Goal: Task Accomplishment & Management: Manage account settings

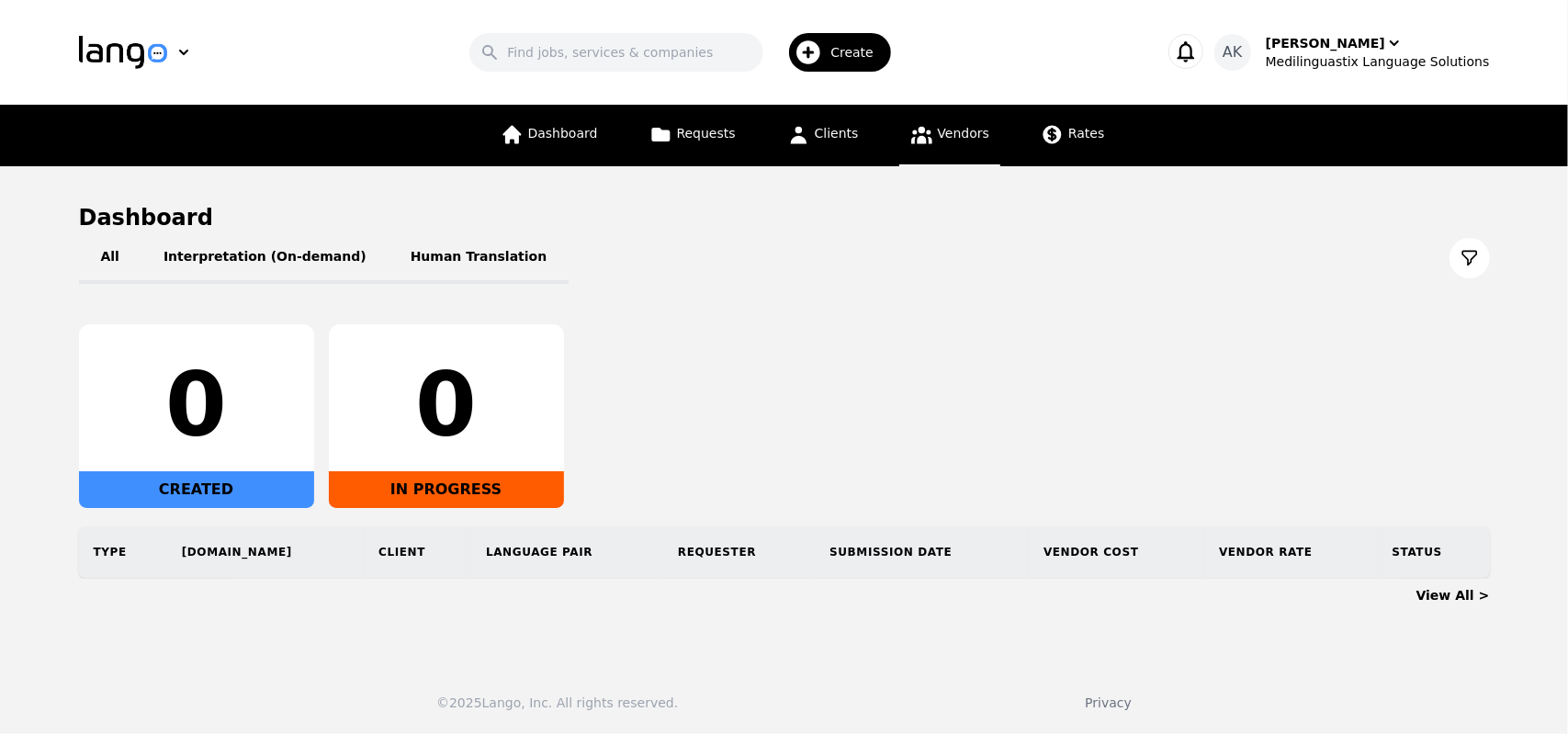
click at [938, 139] on span "Vendors" at bounding box center [963, 134] width 52 height 15
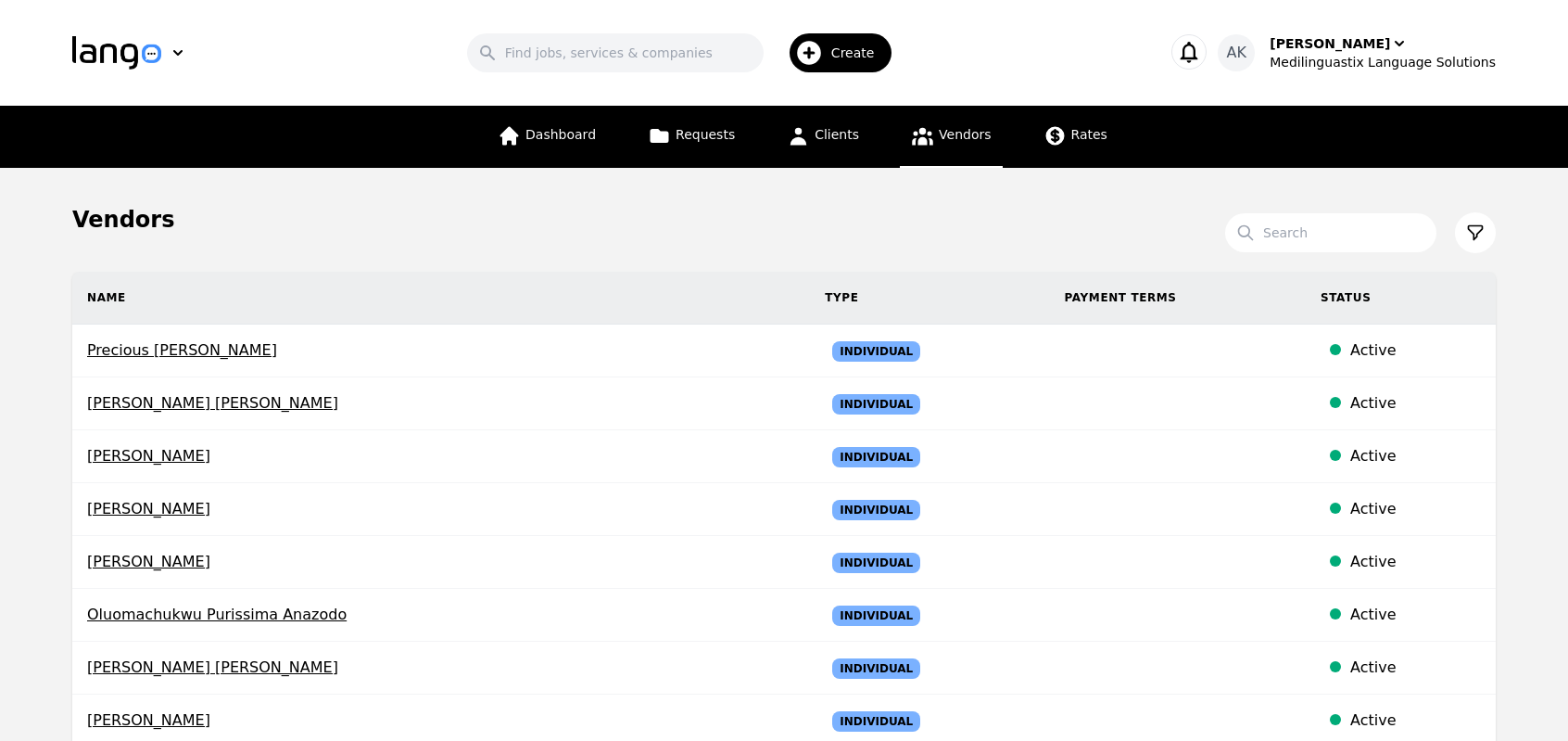
click at [0, 384] on main "Vendors Search Name Type Payment Terms Status Precious [PERSON_NAME] Individual…" at bounding box center [784, 725] width 1568 height 1115
click at [828, 146] on link "Clients" at bounding box center [823, 136] width 94 height 62
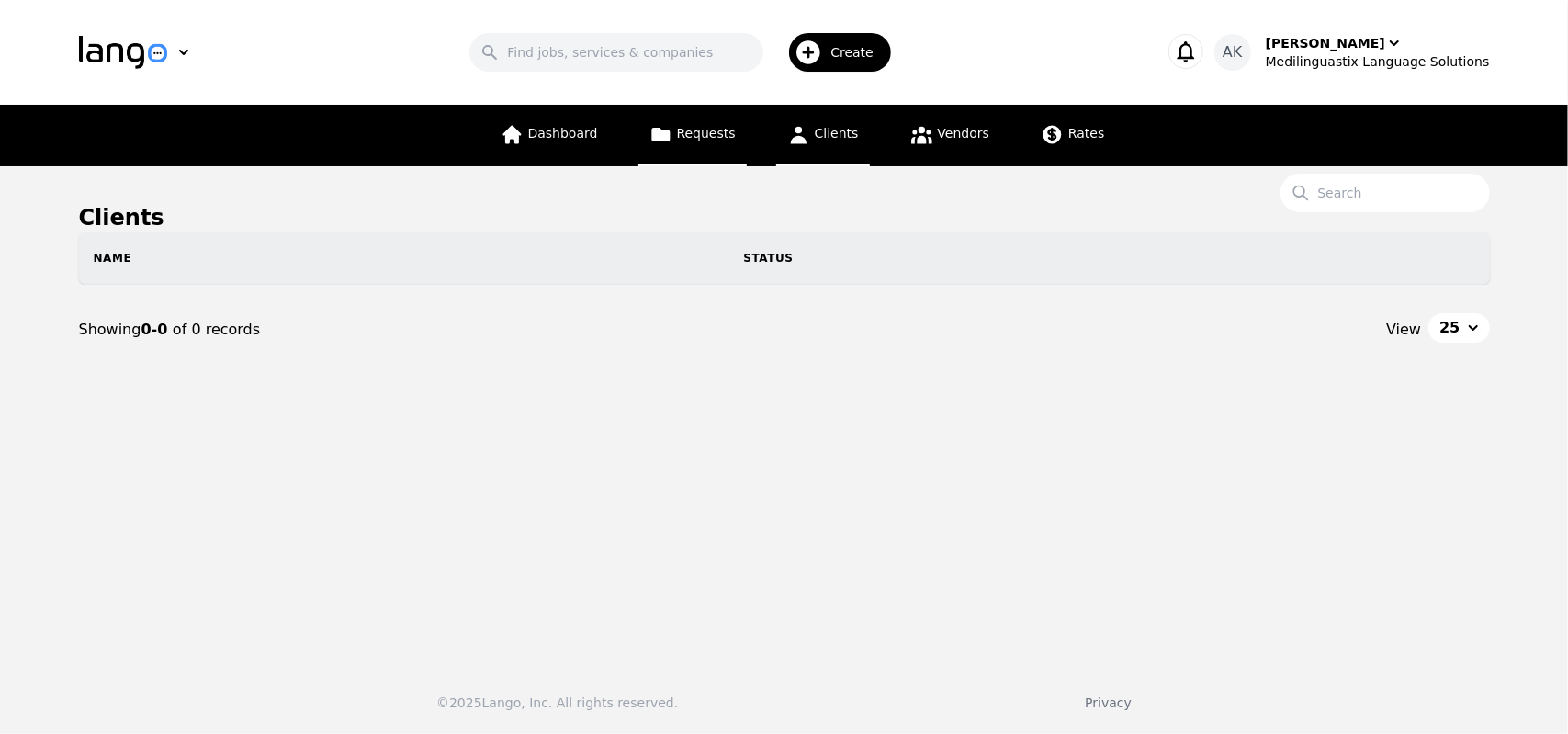
click at [694, 140] on span "Requests" at bounding box center [706, 134] width 58 height 15
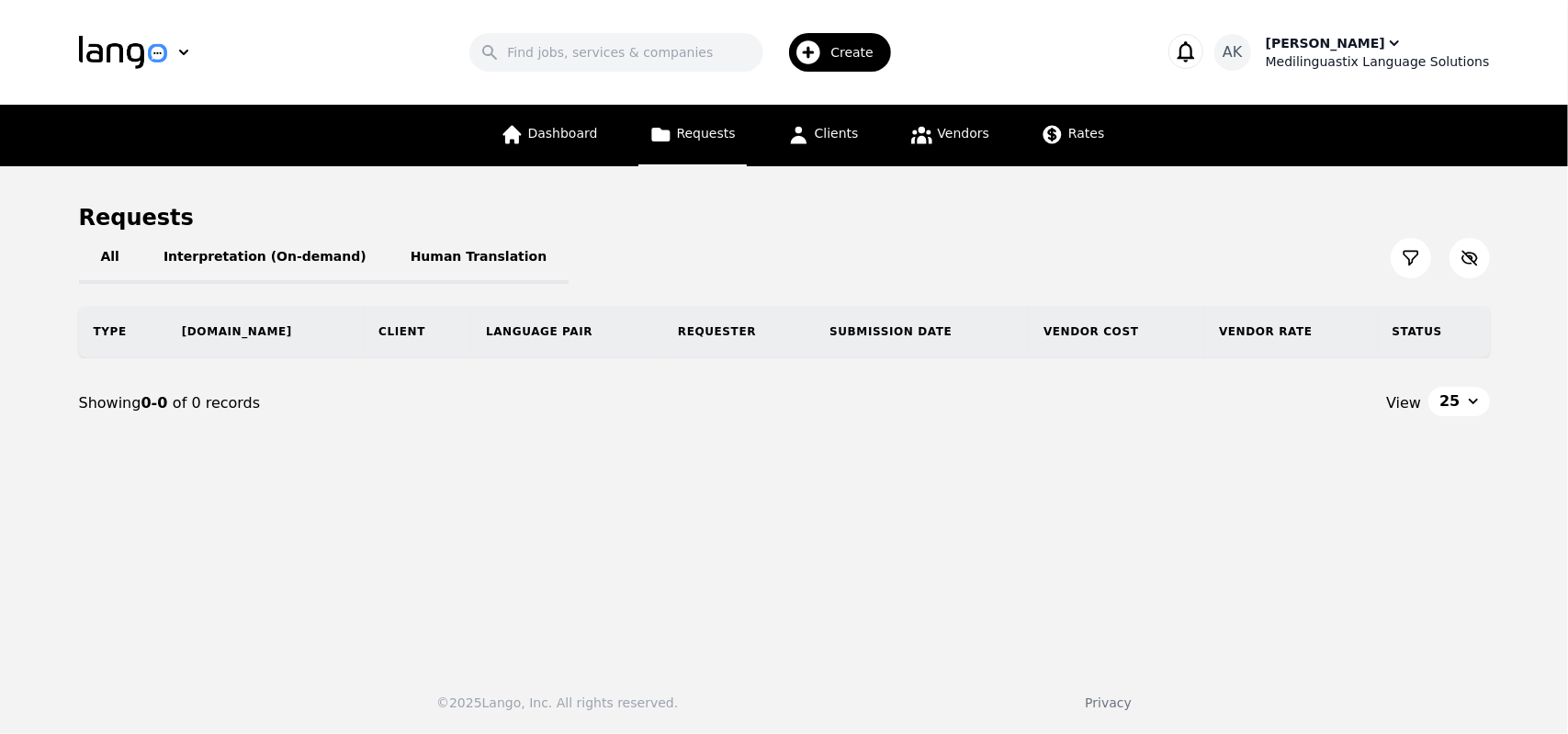
click at [1347, 68] on div "Medilinguastix Language Solutions" at bounding box center [1378, 61] width 224 height 18
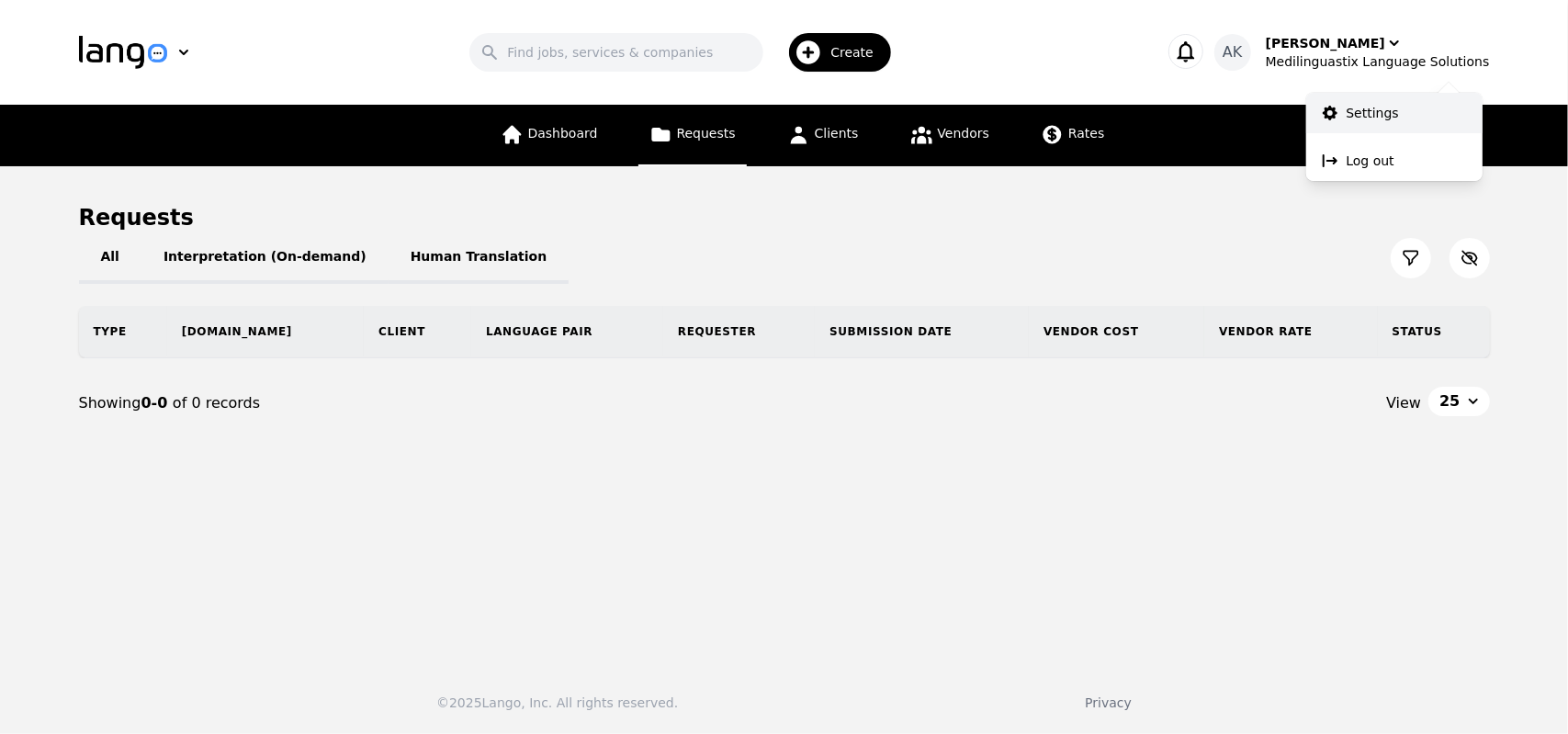
click at [1351, 107] on p "Settings" at bounding box center [1373, 112] width 53 height 18
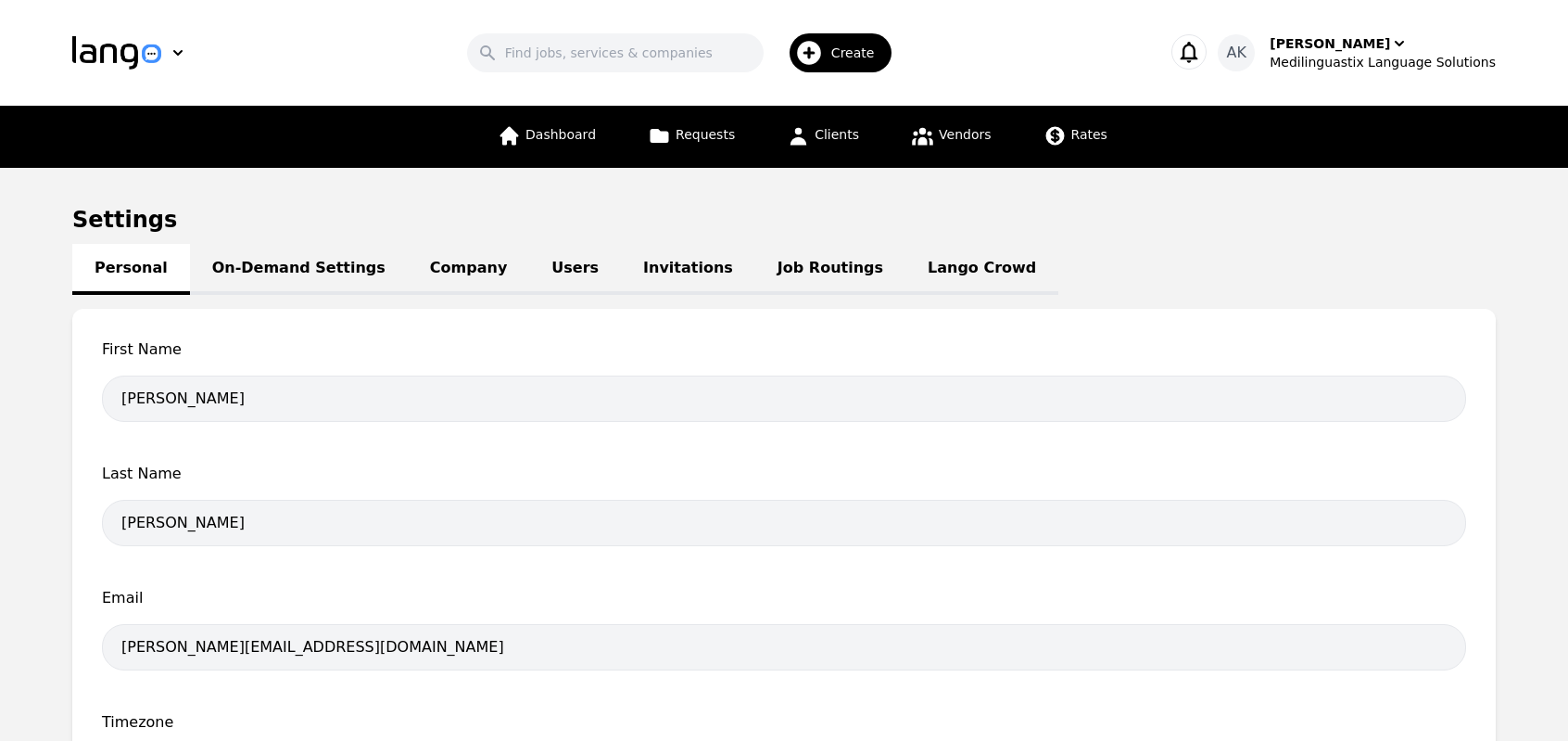
click at [755, 256] on link "Job Routings" at bounding box center [830, 269] width 150 height 51
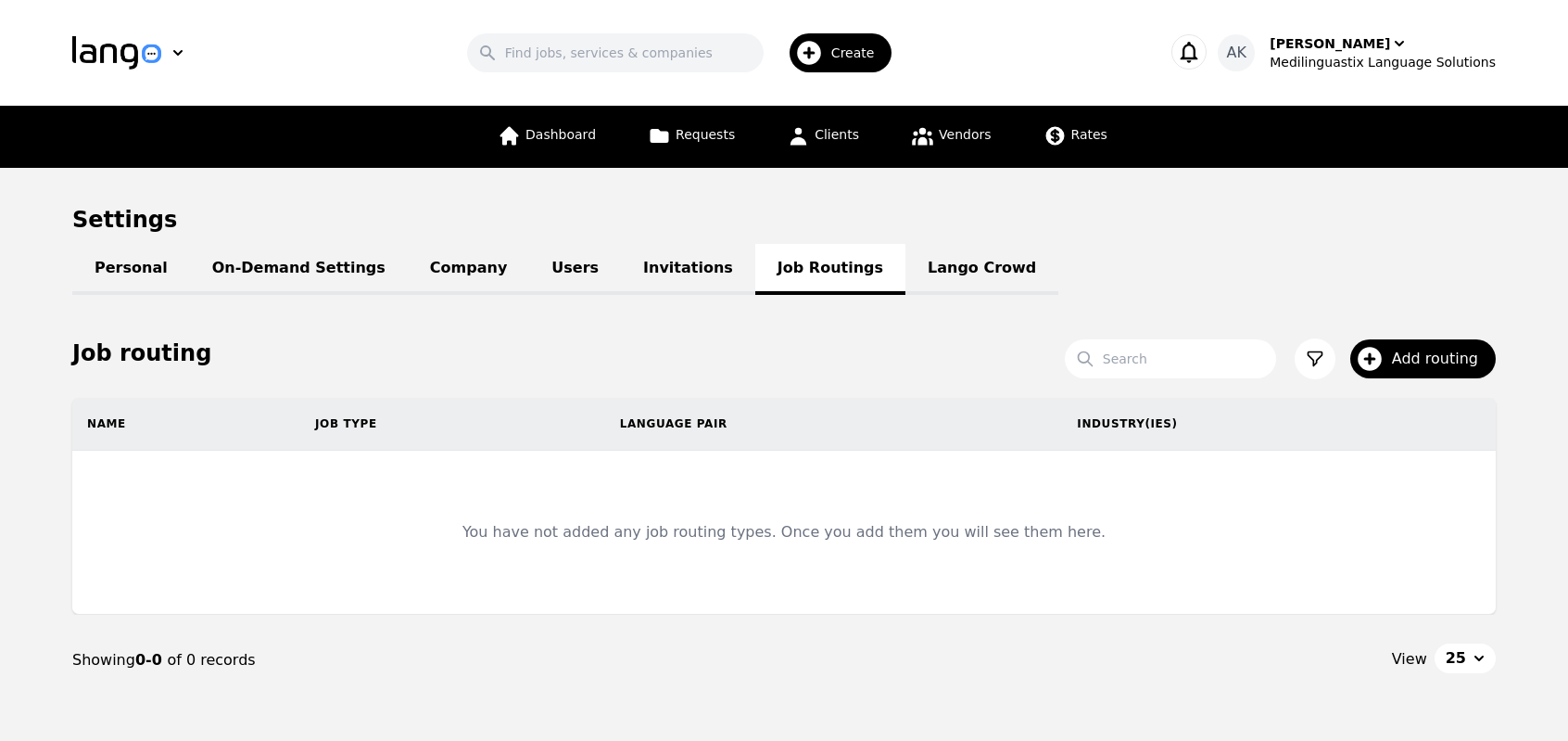
click at [905, 260] on link "Lango Crowd" at bounding box center [981, 269] width 153 height 51
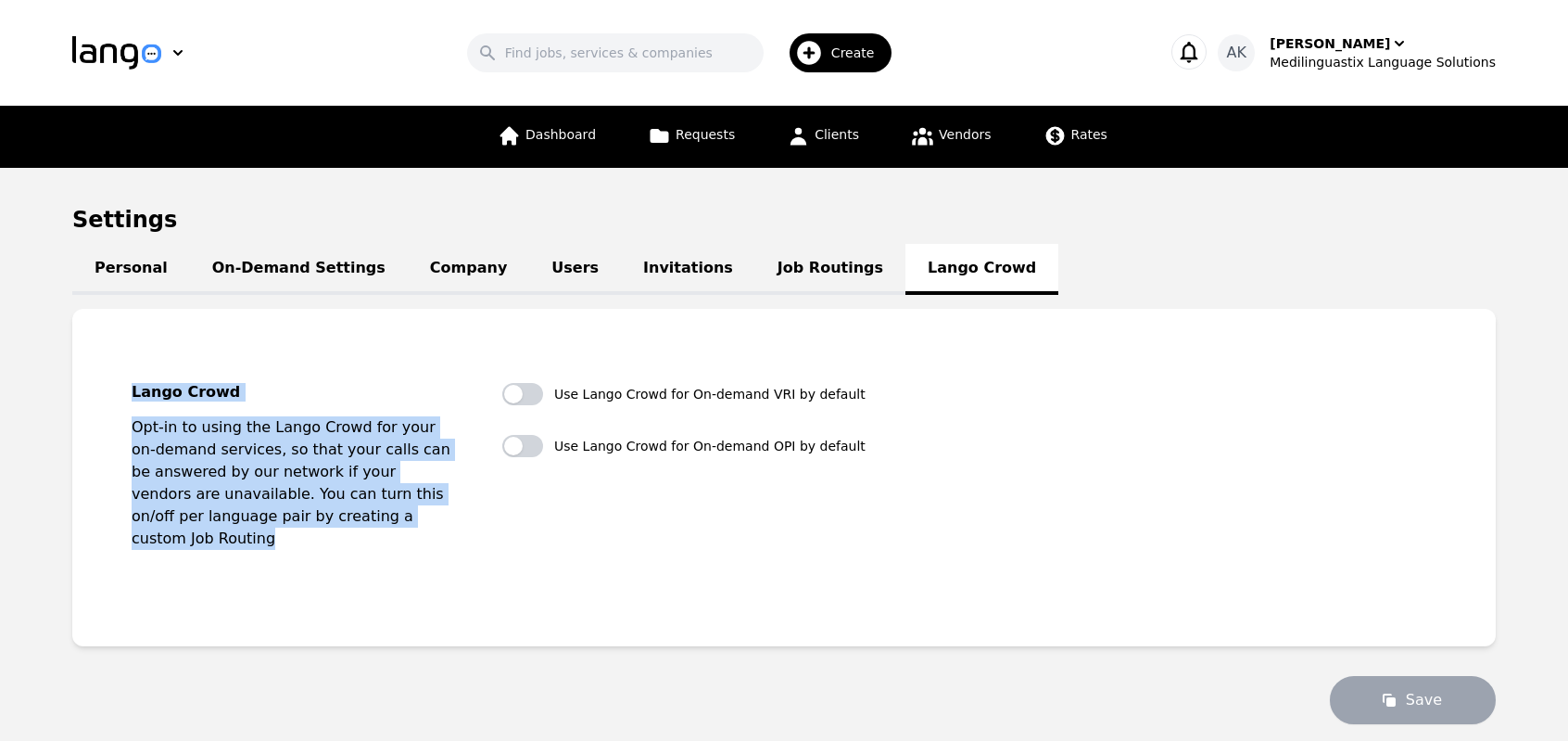
drag, startPoint x: 129, startPoint y: 396, endPoint x: 305, endPoint y: 541, distance: 228.0
click at [305, 541] on fieldset "Lango Crowd Opt-in to using the Lango Crowd for your on-demand services, so tha…" at bounding box center [784, 478] width 1365 height 278
copy div "Lango Crowd Opt-in to using the Lango Crowd for your on-demand services, so tha…"
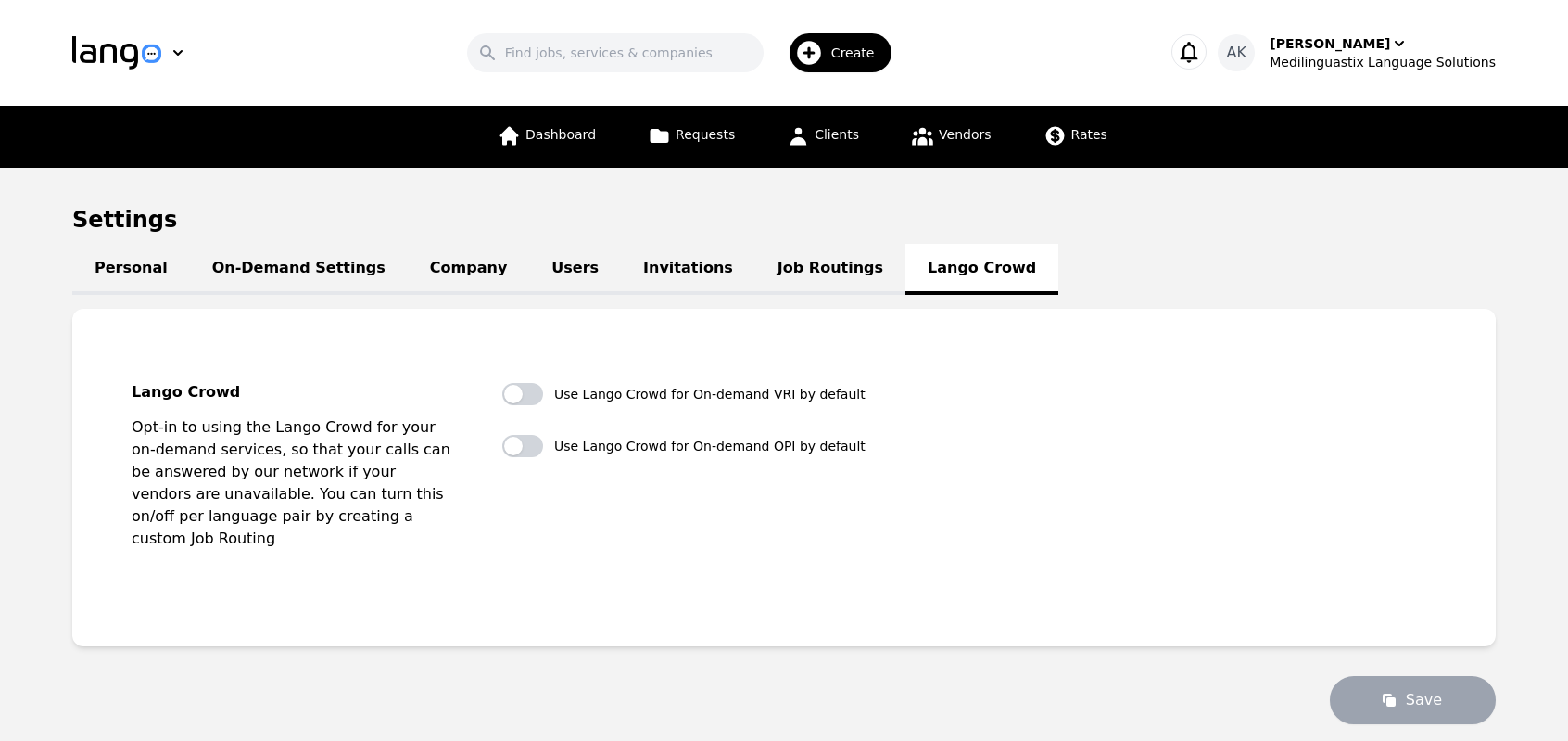
click at [656, 503] on div "Use Lango Crowd for On-demand VRI by default Use Lango Crowd for On-demand OPI …" at bounding box center [684, 478] width 363 height 189
click at [755, 292] on link "Job Routings" at bounding box center [830, 269] width 150 height 51
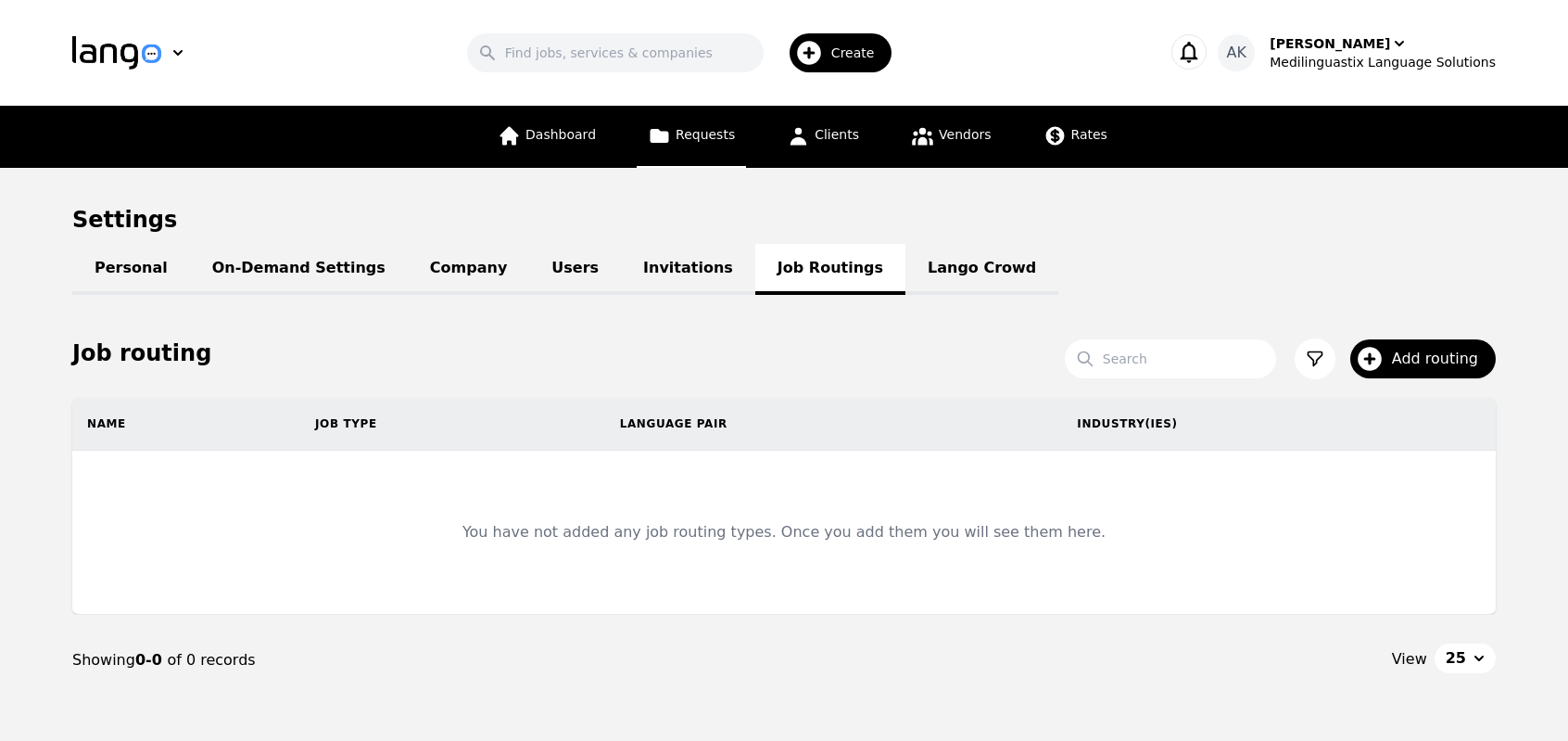
click at [717, 125] on link "Requests" at bounding box center [691, 136] width 109 height 62
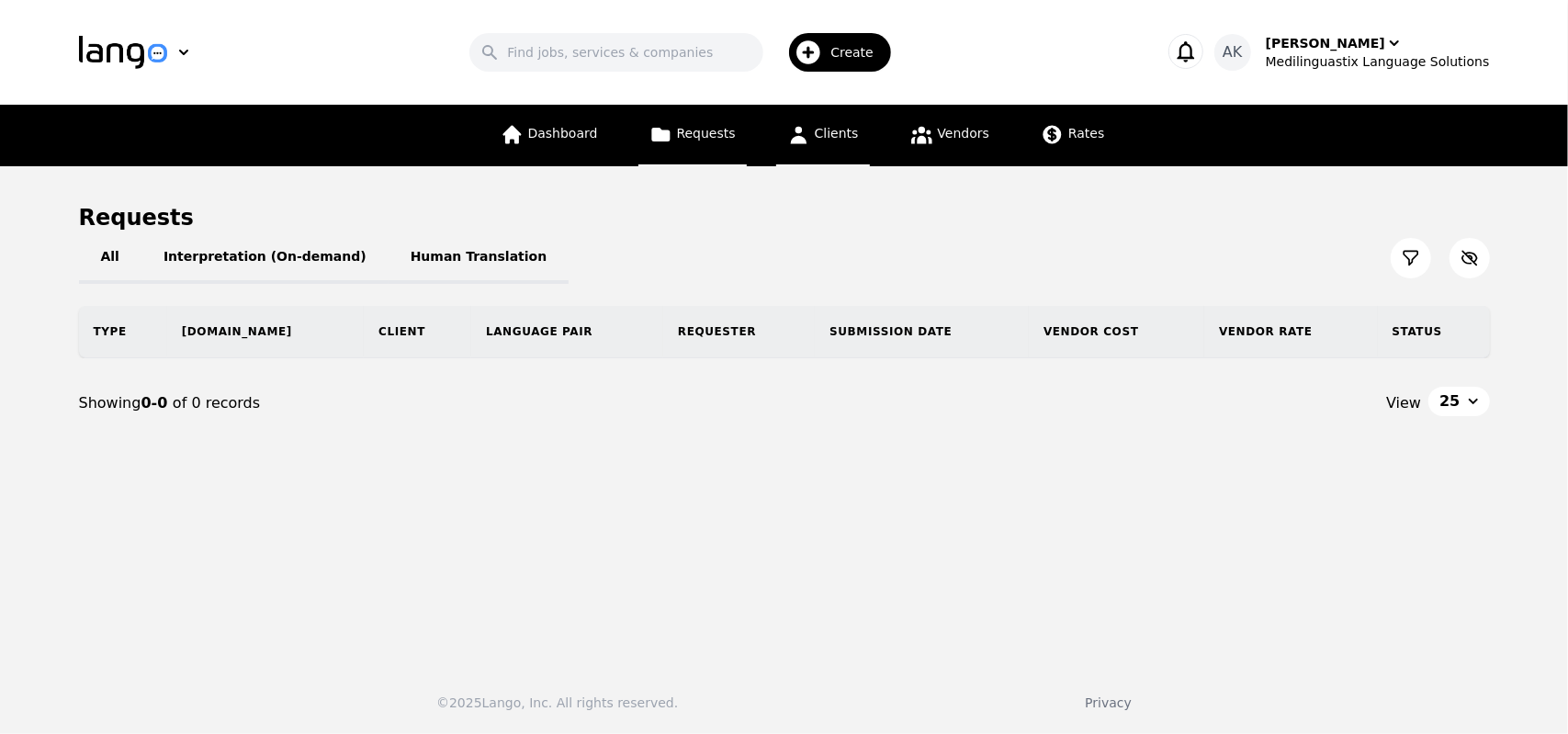
click at [820, 144] on link "Clients" at bounding box center [823, 135] width 93 height 61
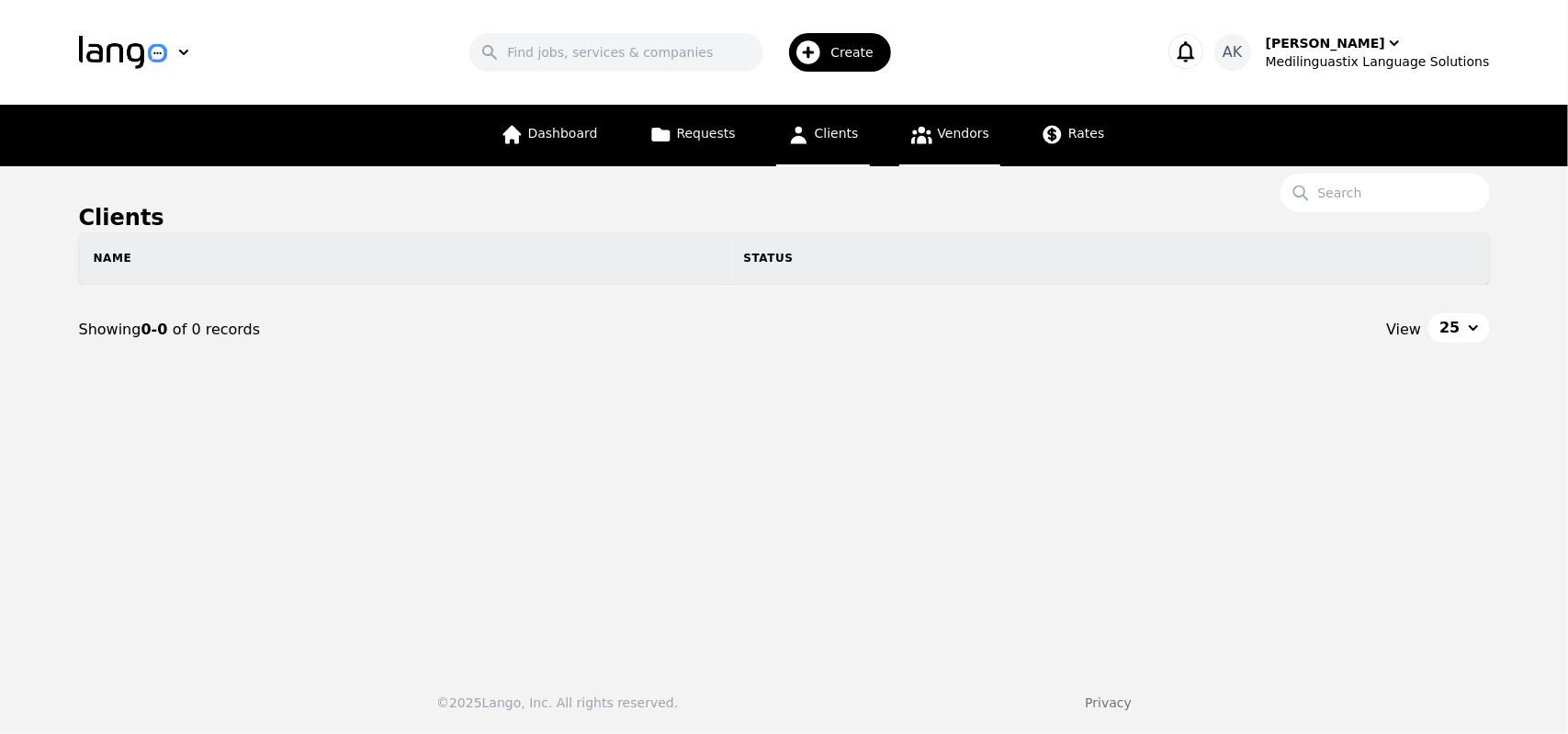
click at [963, 140] on span "Vendors" at bounding box center [963, 134] width 52 height 15
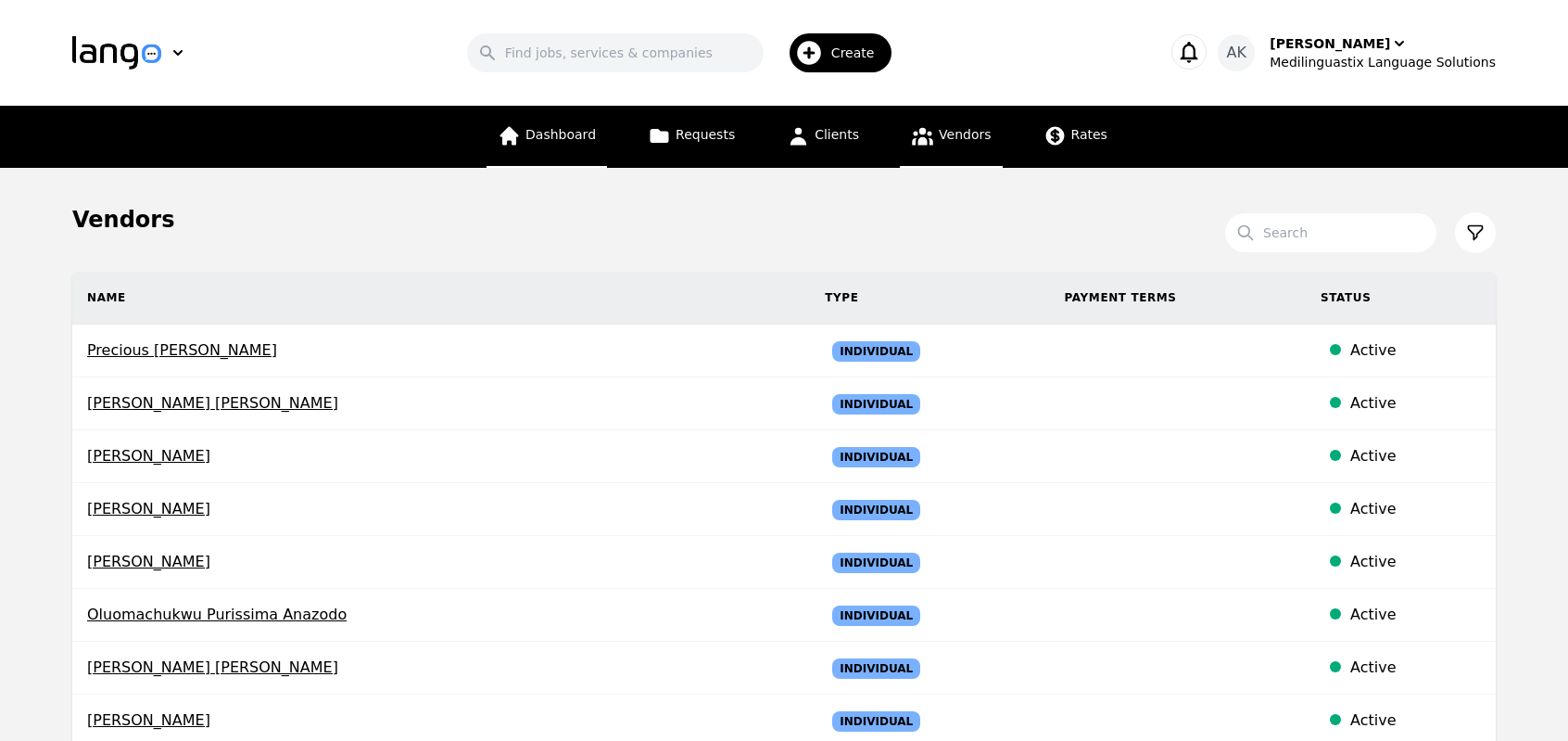
click at [564, 121] on link "Dashboard" at bounding box center [547, 136] width 121 height 62
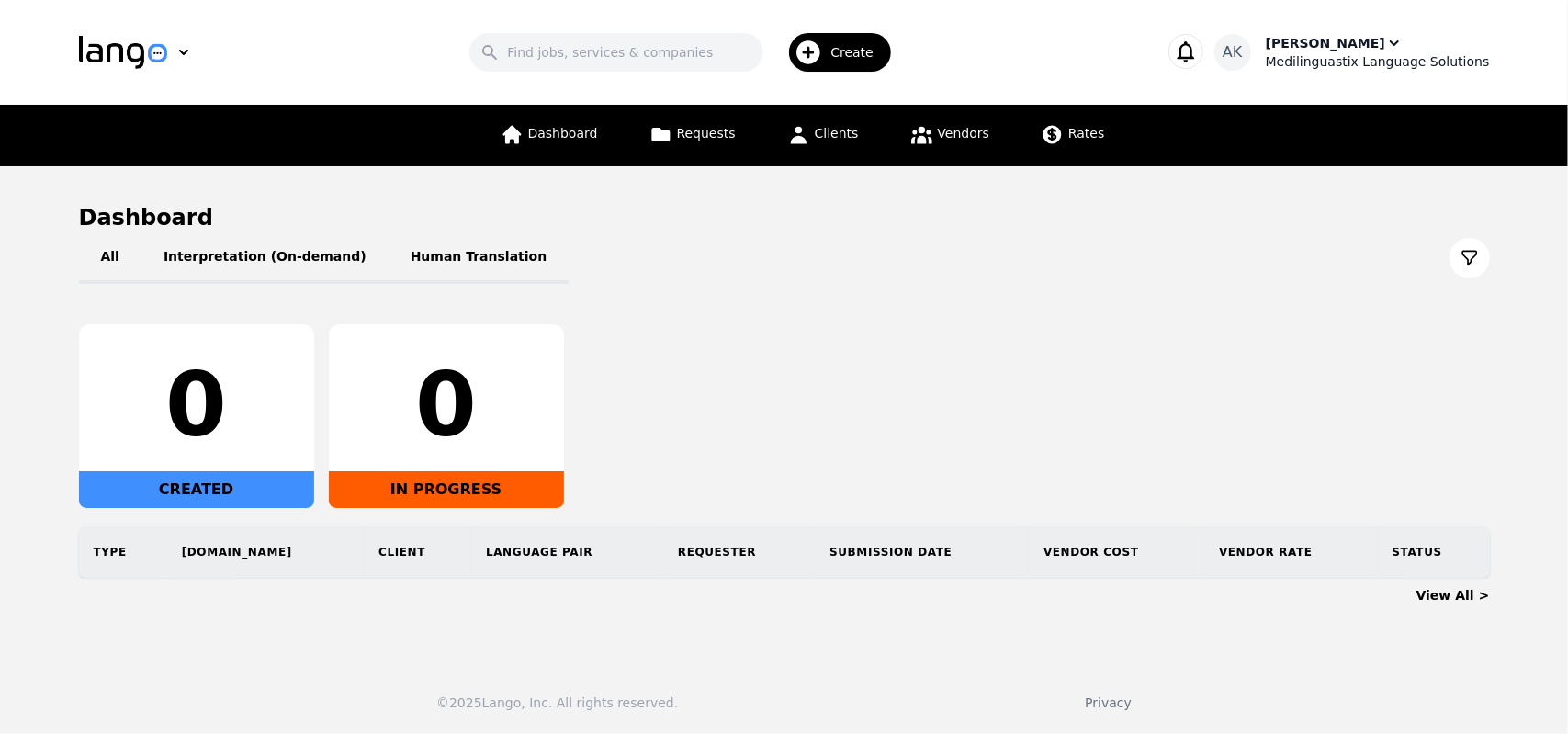
click at [1292, 62] on div "Medilinguastix Language Solutions" at bounding box center [1378, 61] width 224 height 18
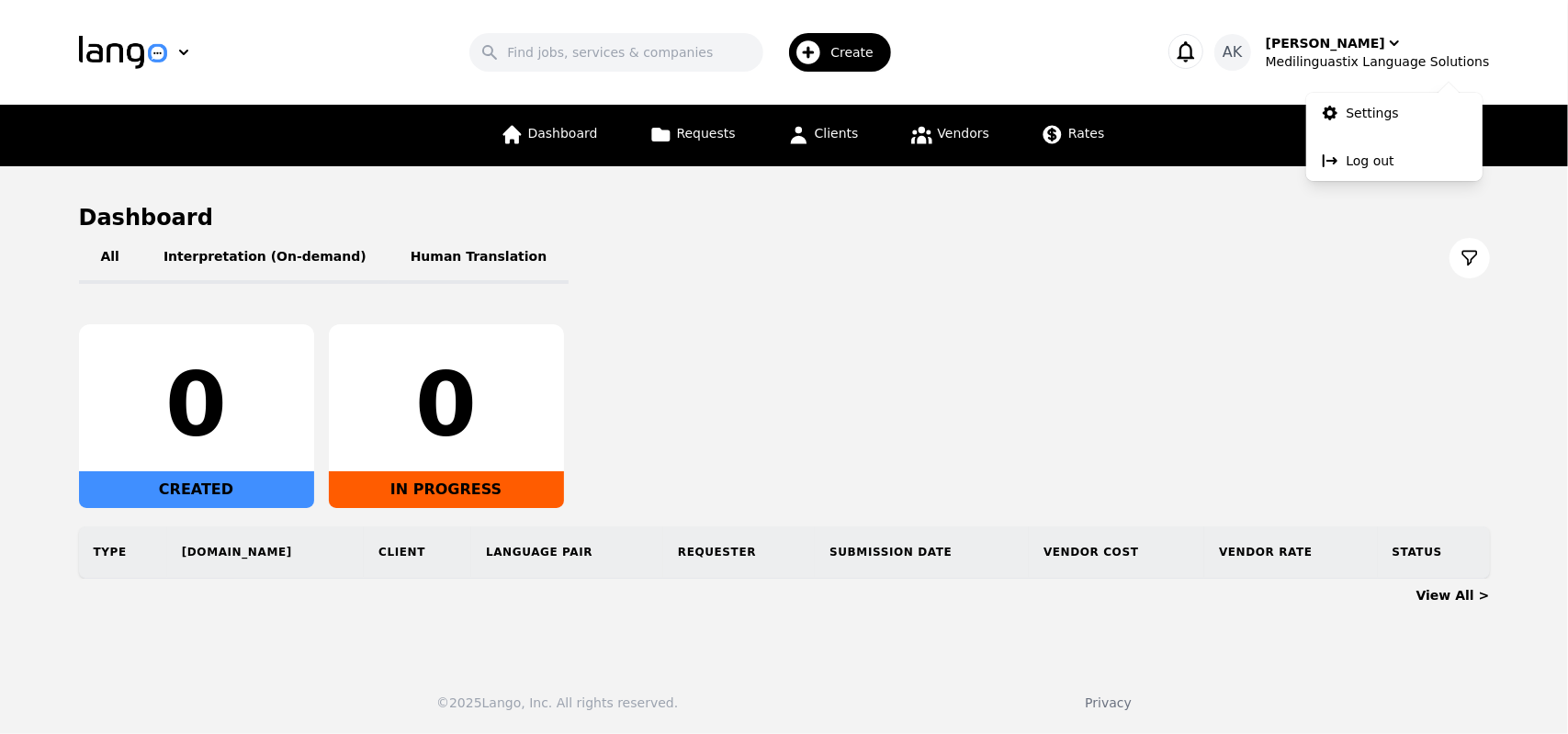
click at [342, 17] on header "Search Create AK Ameet Kumar Medilinguastix Language Solutions Settings Log out" at bounding box center [784, 52] width 1568 height 105
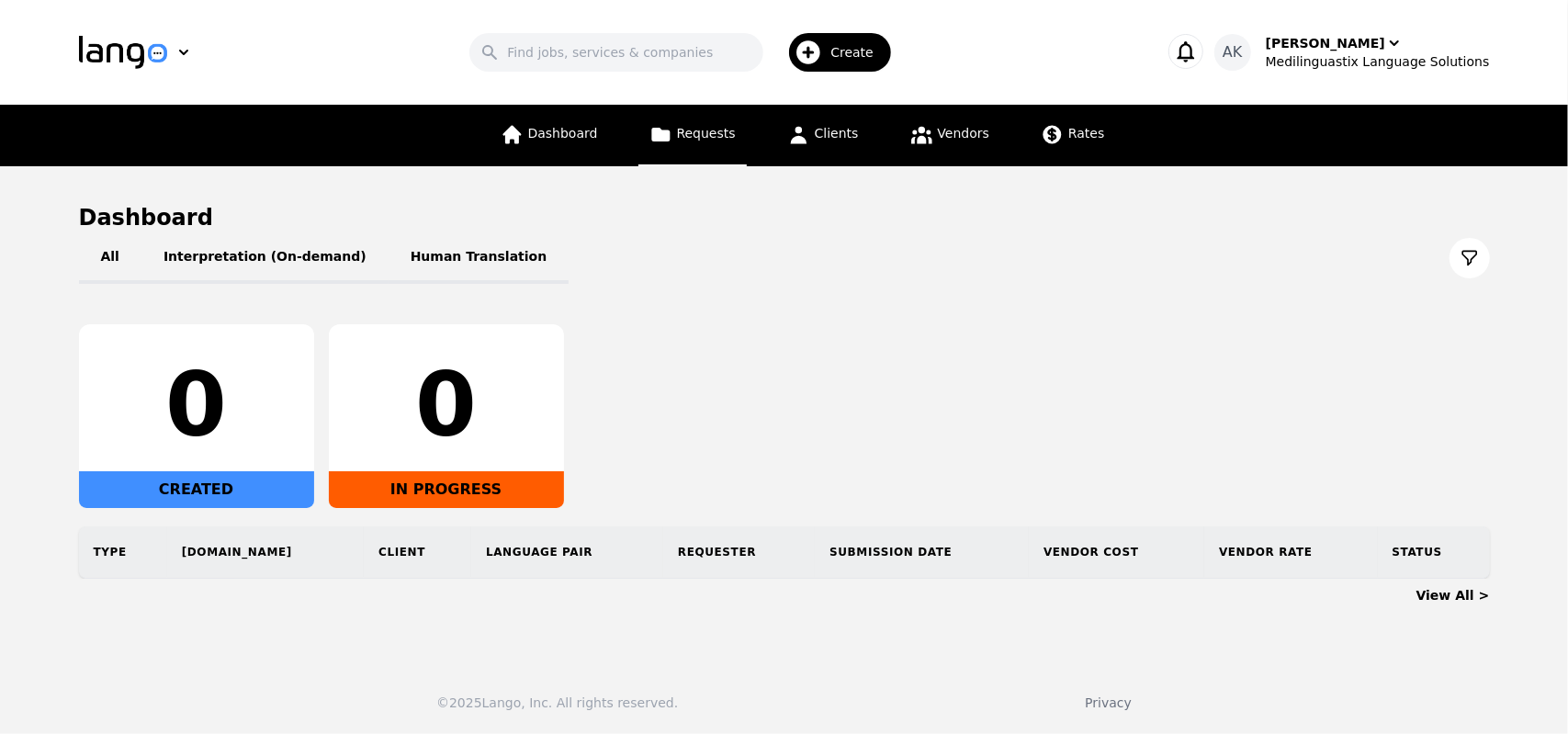
click at [691, 155] on link "Requests" at bounding box center [692, 135] width 108 height 61
click at [1333, 46] on div "[PERSON_NAME]" at bounding box center [1325, 42] width 120 height 18
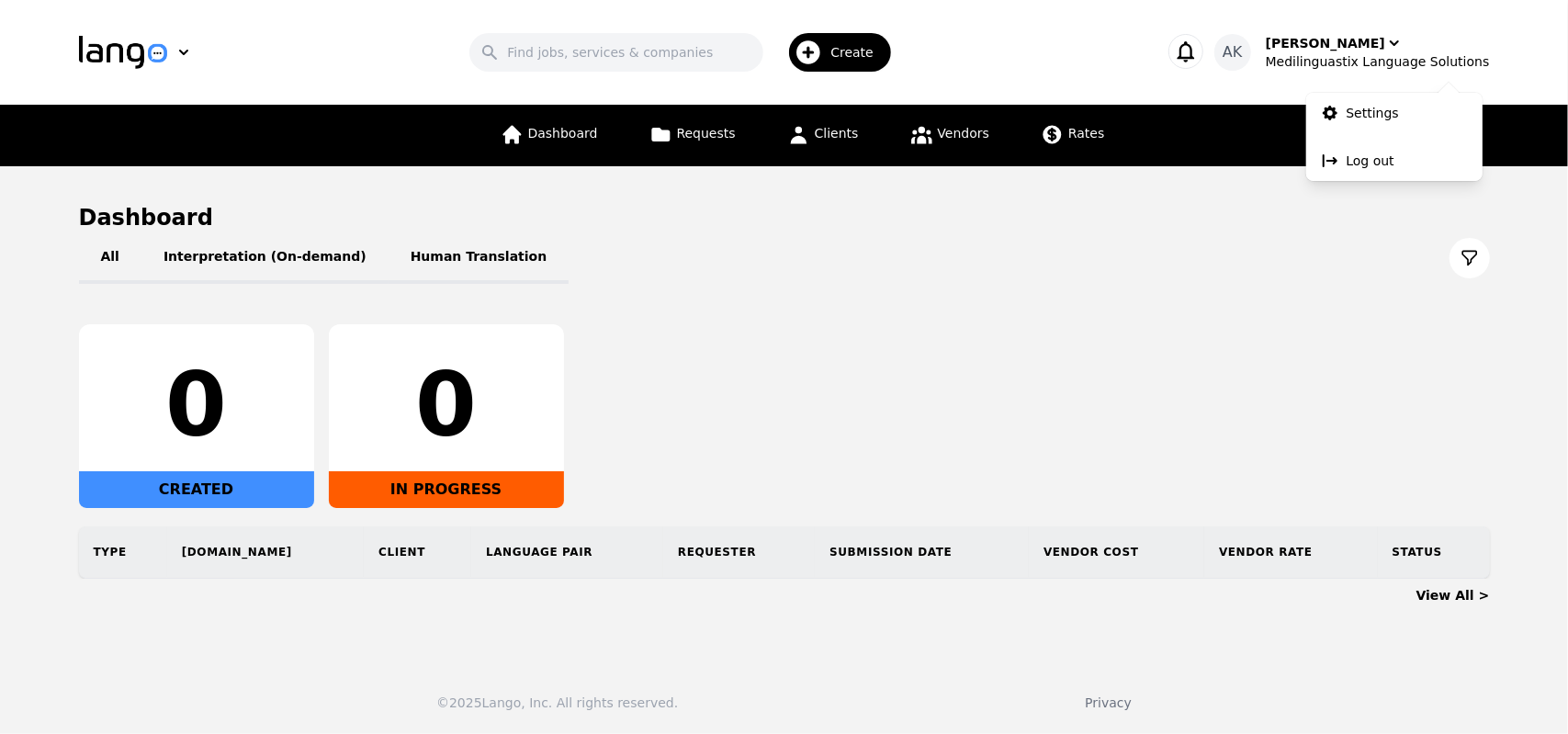
click at [986, 380] on div "0 CREATED 0 IN PROGRESS" at bounding box center [784, 416] width 1411 height 184
click at [712, 310] on div "All Interpretation (On-demand) Human Translation 0 CREATED 0 IN PROGRESS Type […" at bounding box center [784, 405] width 1411 height 346
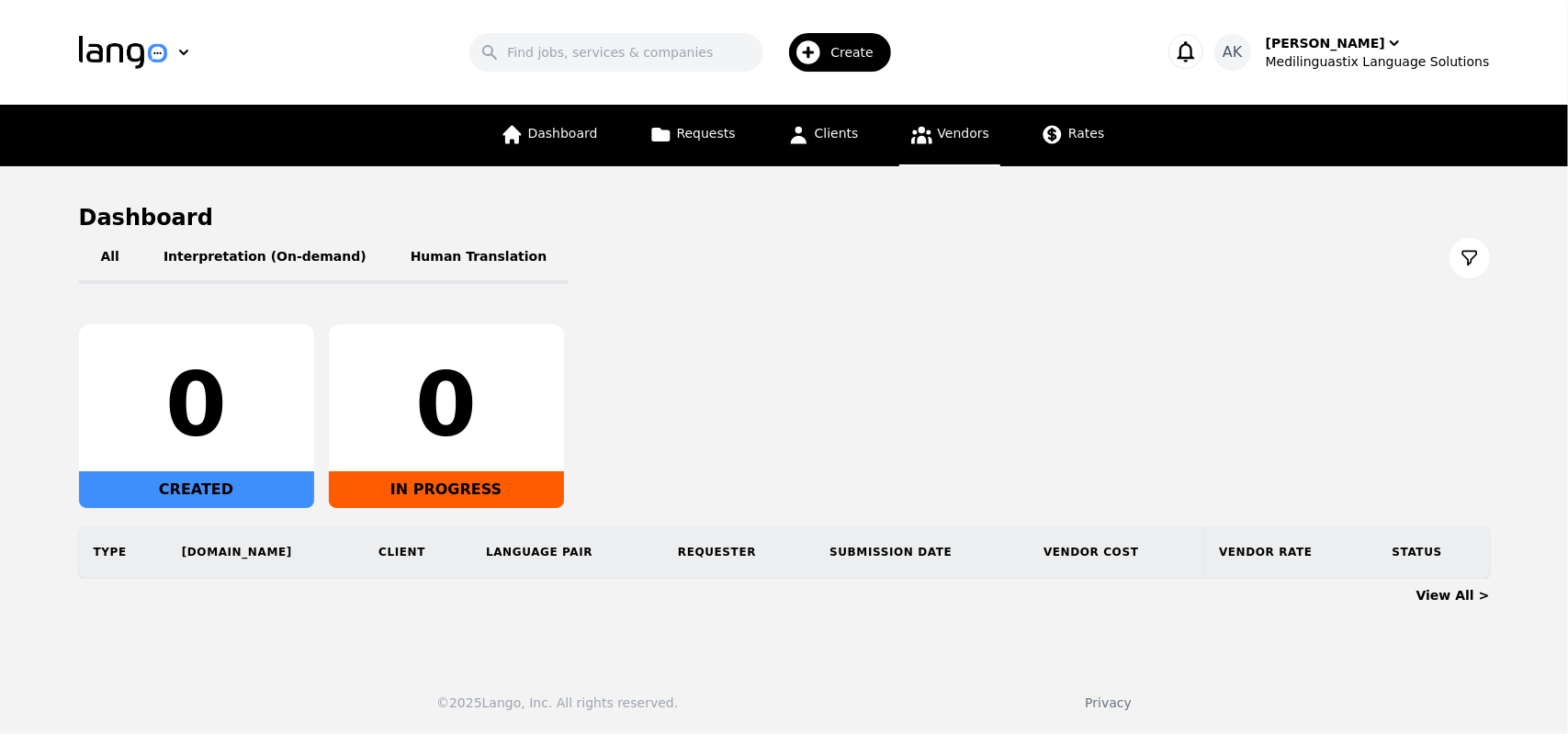
click at [942, 133] on span "Vendors" at bounding box center [963, 134] width 52 height 15
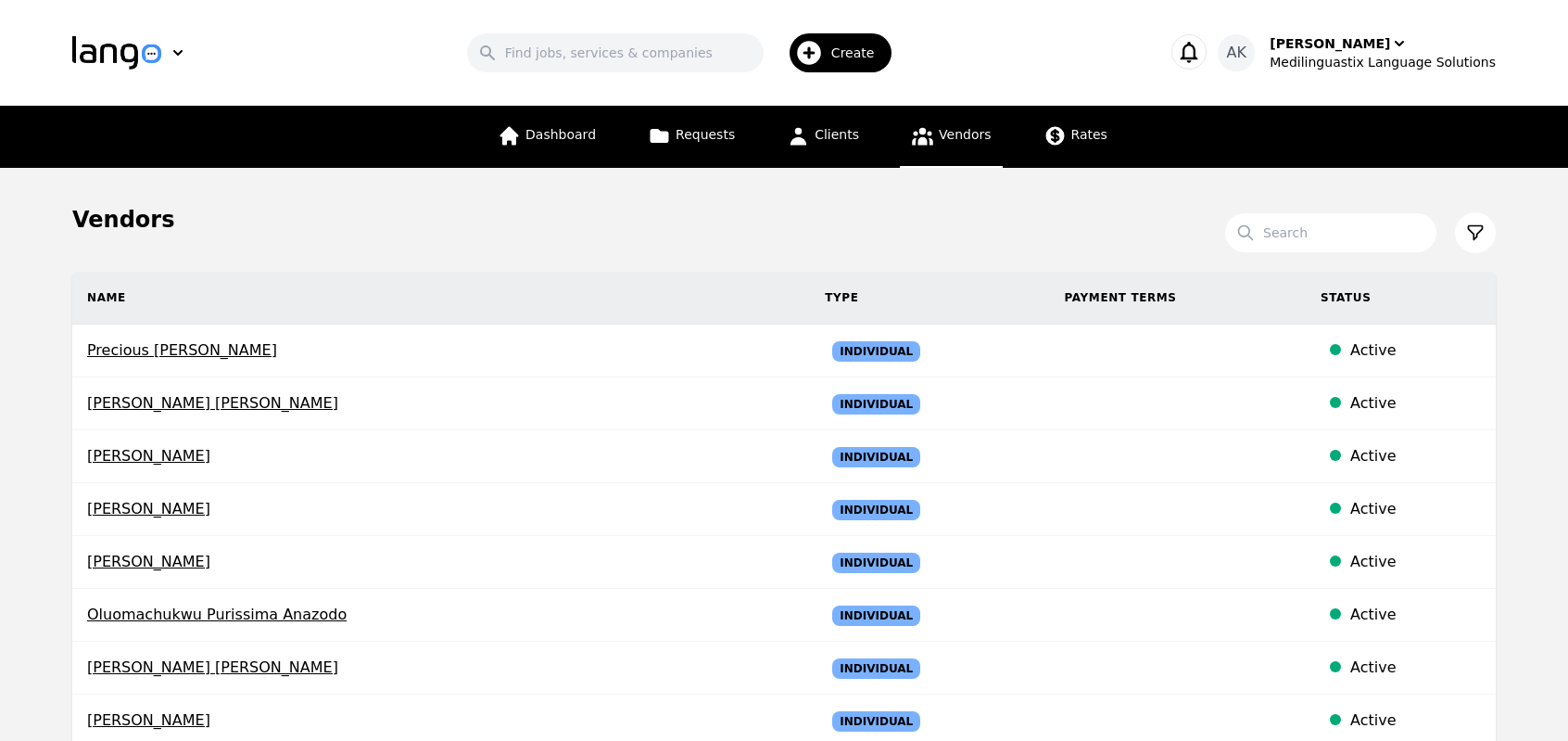
click at [5, 348] on main "Vendors Search Name Type Payment Terms Status Precious [PERSON_NAME] Individual…" at bounding box center [784, 725] width 1568 height 1115
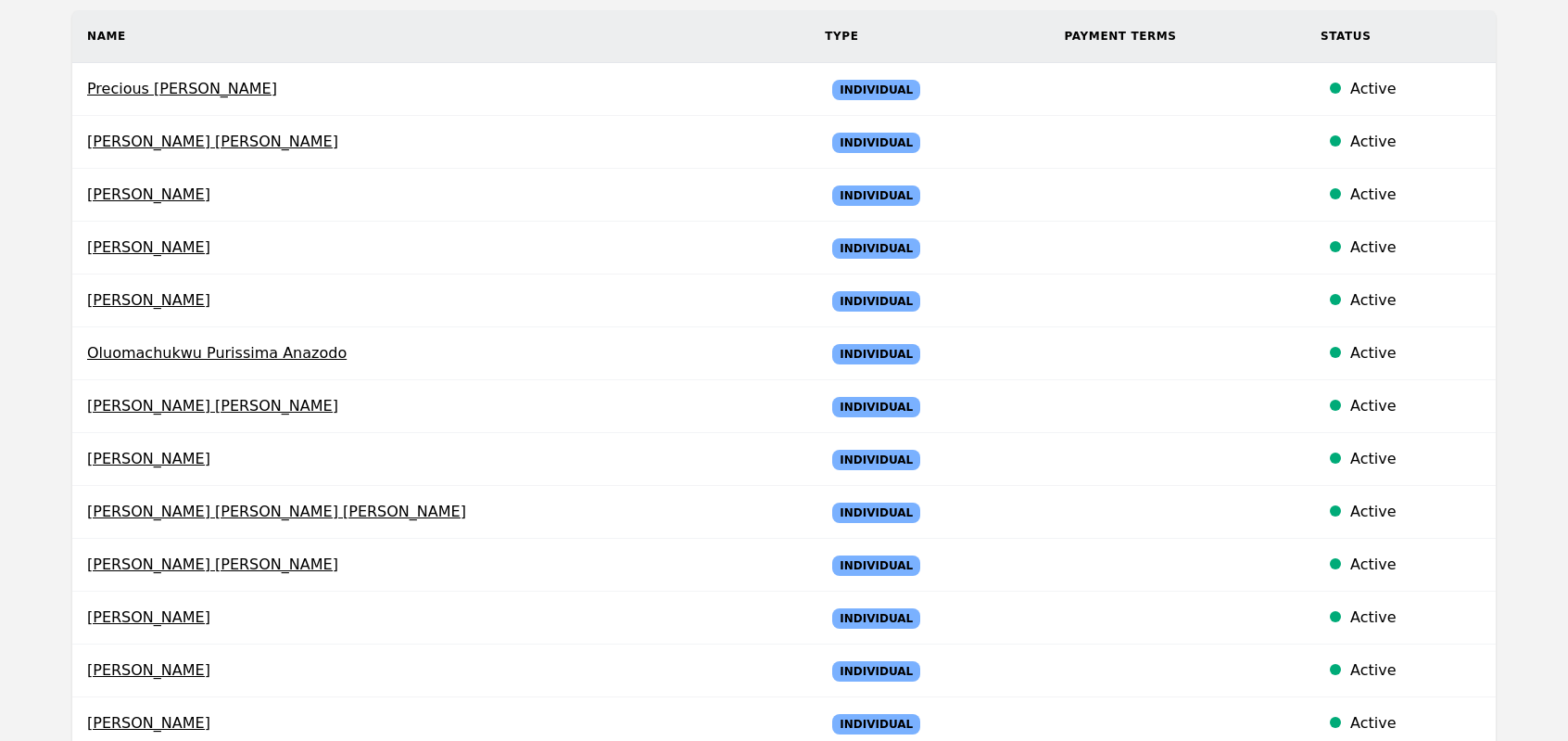
scroll to position [260, 0]
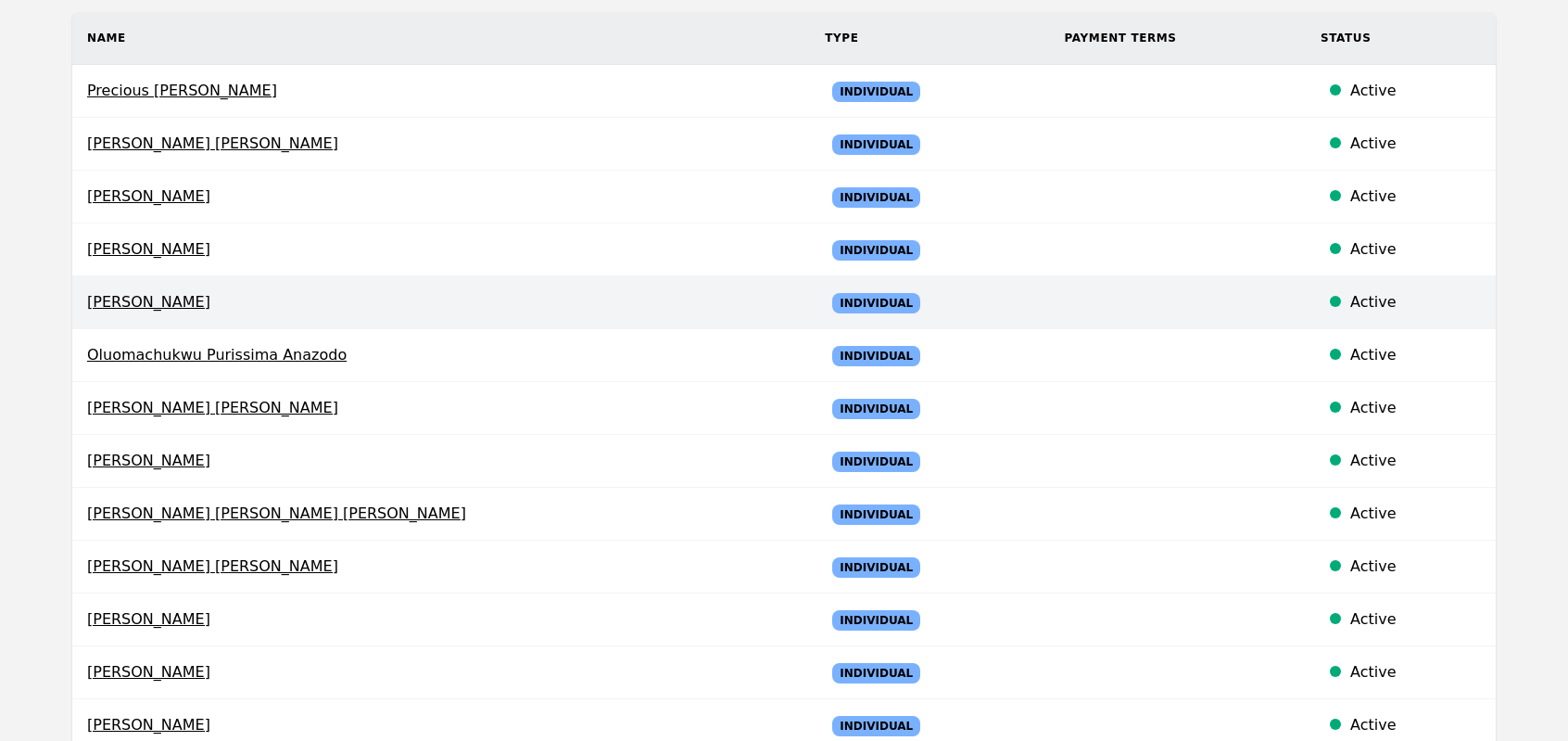
click at [122, 306] on span "Nada Sayed Abdelsalam" at bounding box center [441, 302] width 708 height 22
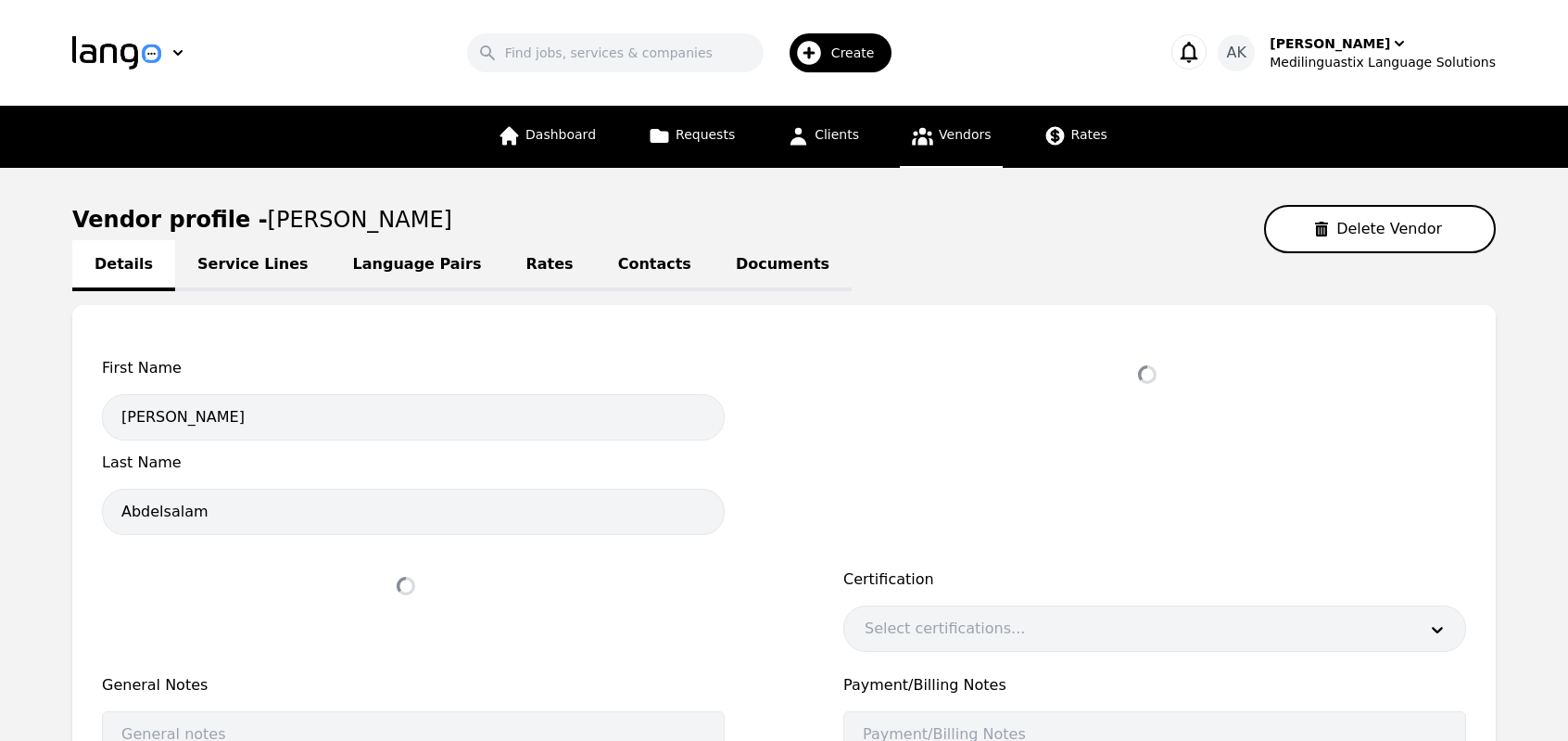
select select "active"
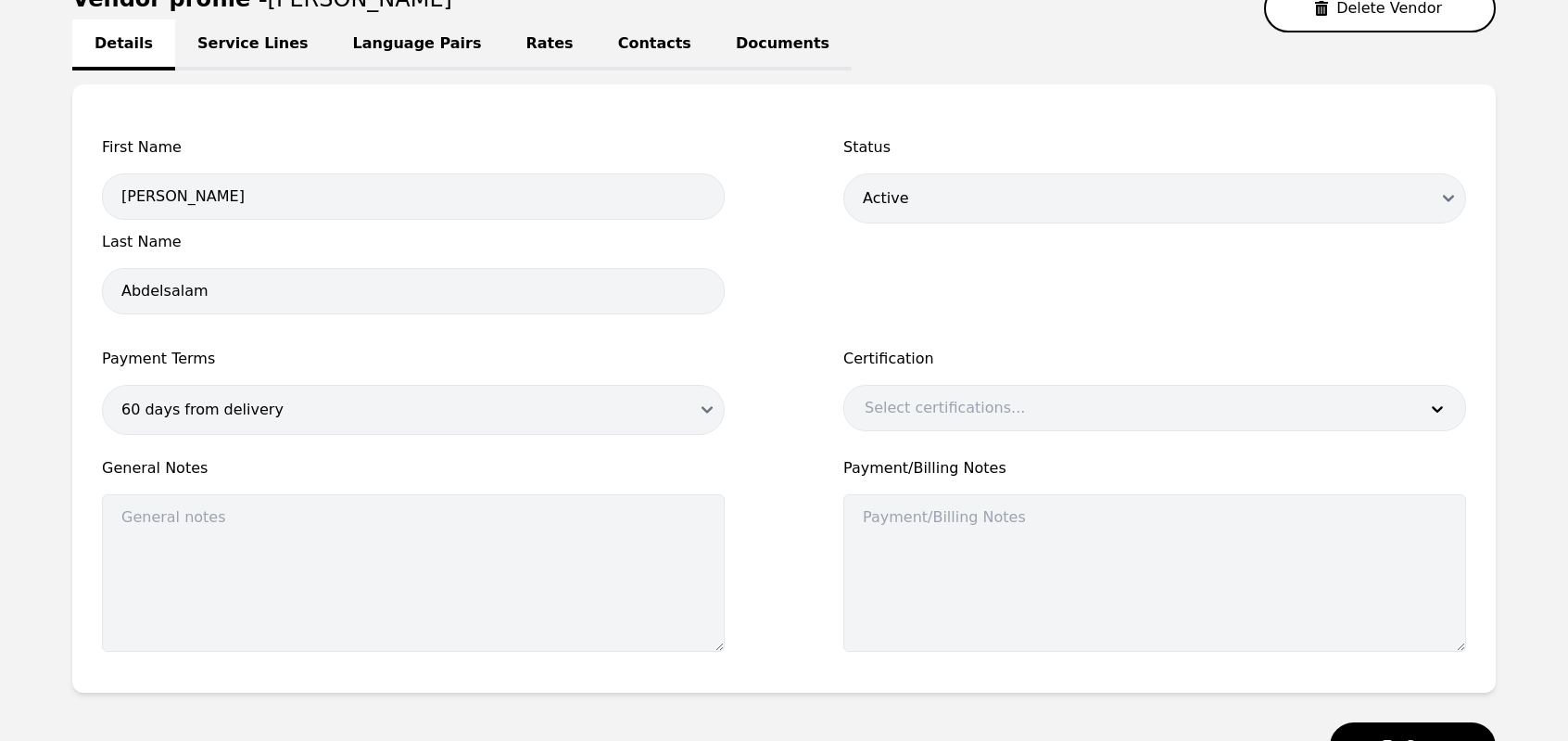
scroll to position [297, 0]
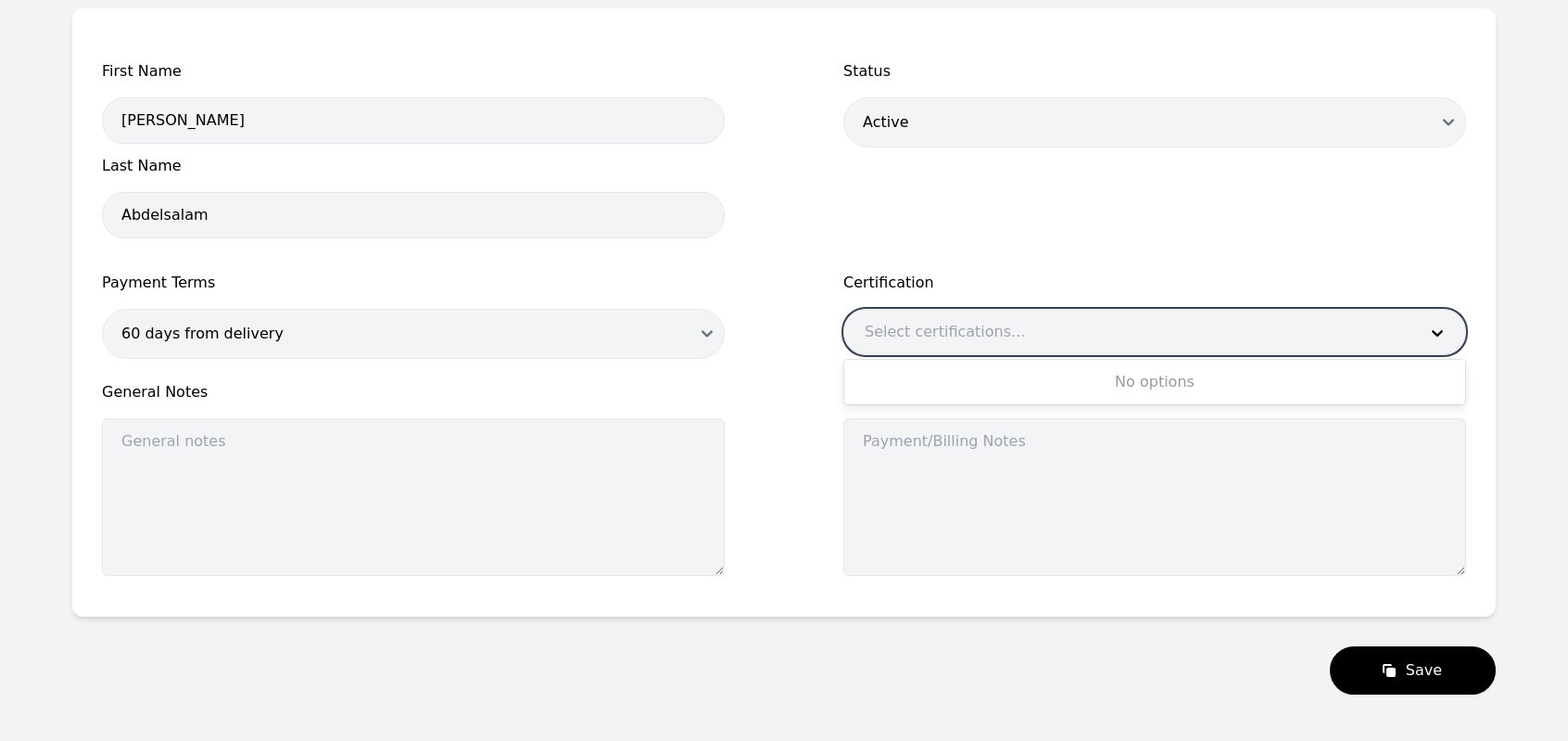
click at [939, 330] on div at bounding box center [1127, 332] width 566 height 45
click at [1105, 378] on div "No options" at bounding box center [1155, 381] width 622 height 37
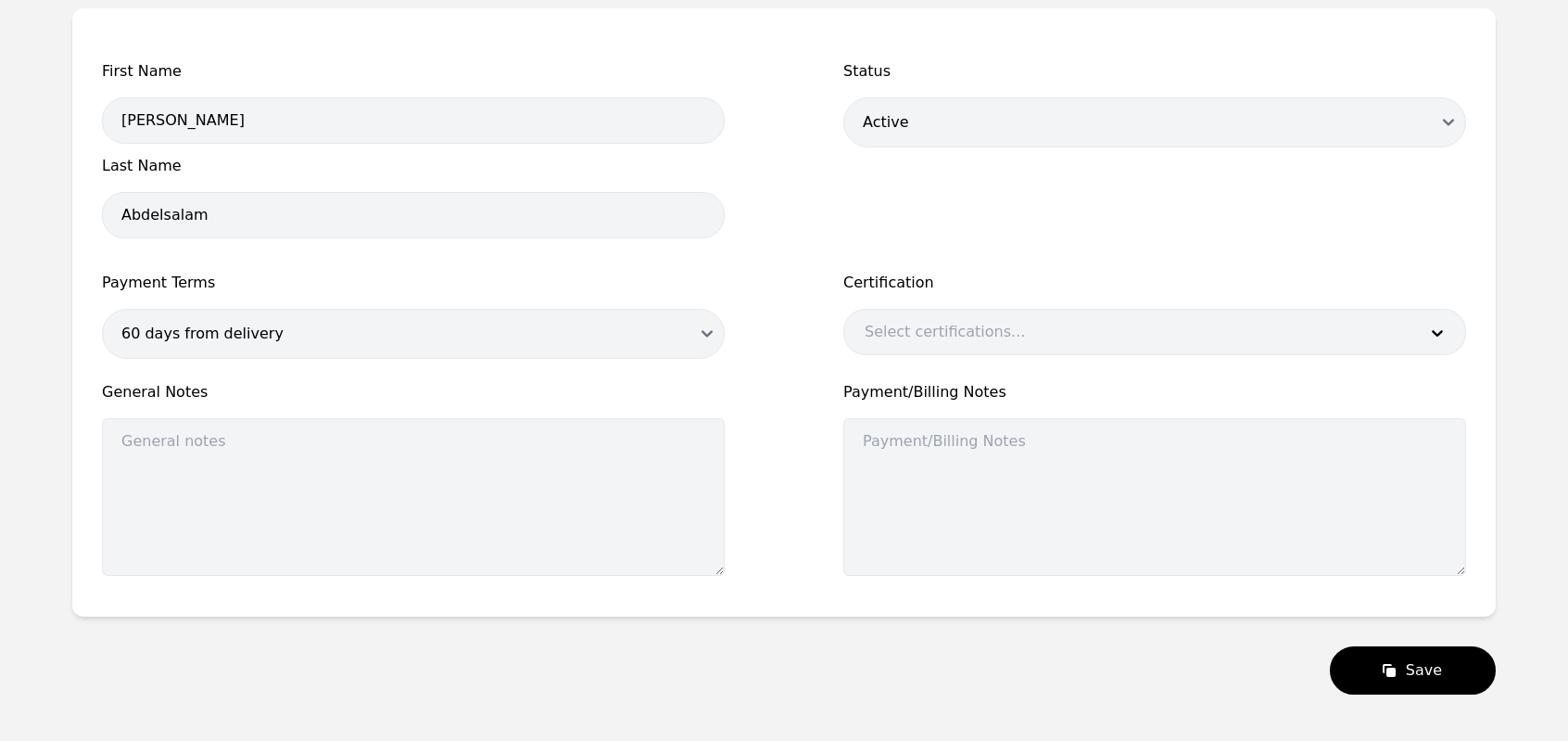
click at [817, 355] on div "First Name Nada Sayed Last Name Abdelsalam Status Draft Active Disabled Payment…" at bounding box center [784, 323] width 1365 height 527
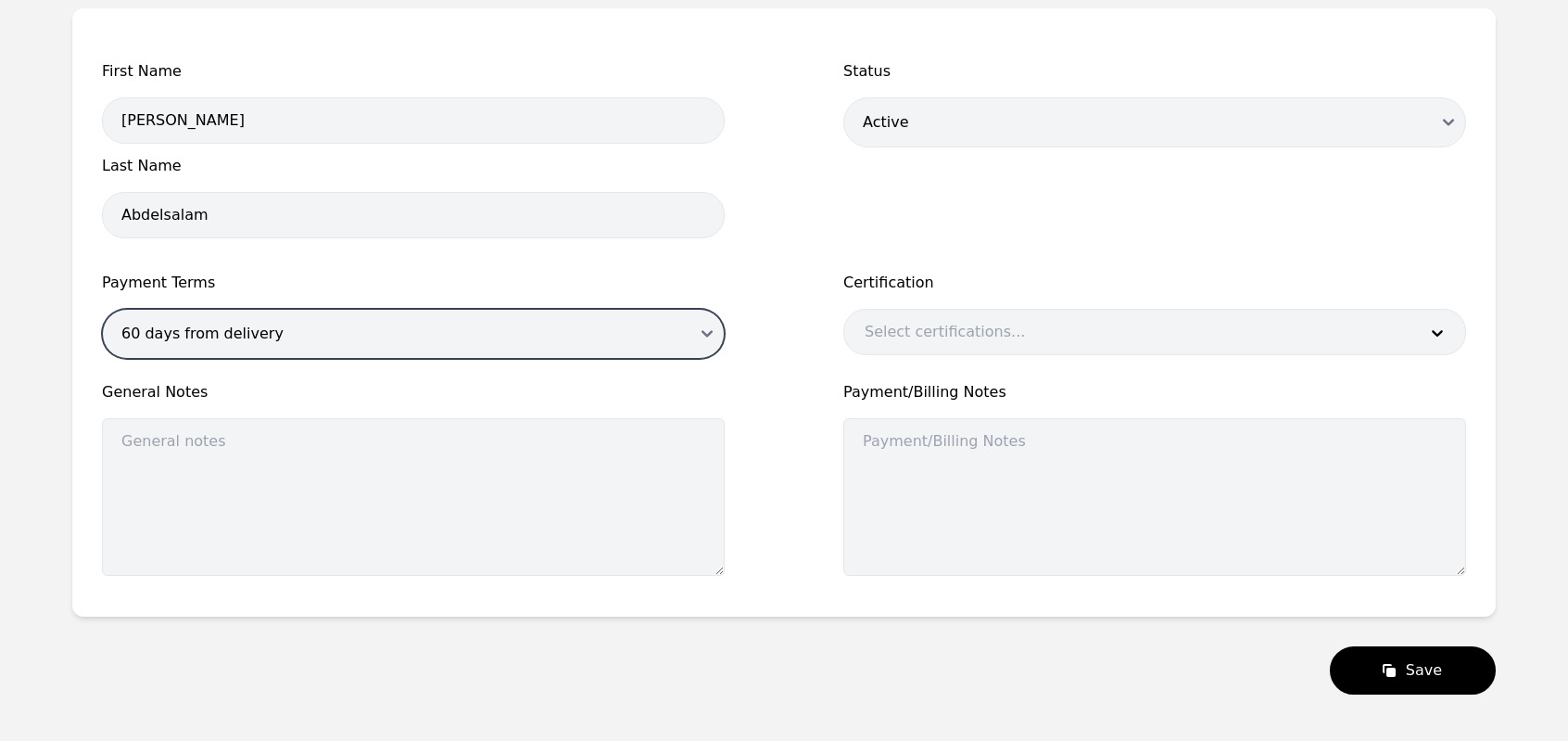
click at [701, 339] on select "60 days from delivery" at bounding box center [413, 334] width 623 height 50
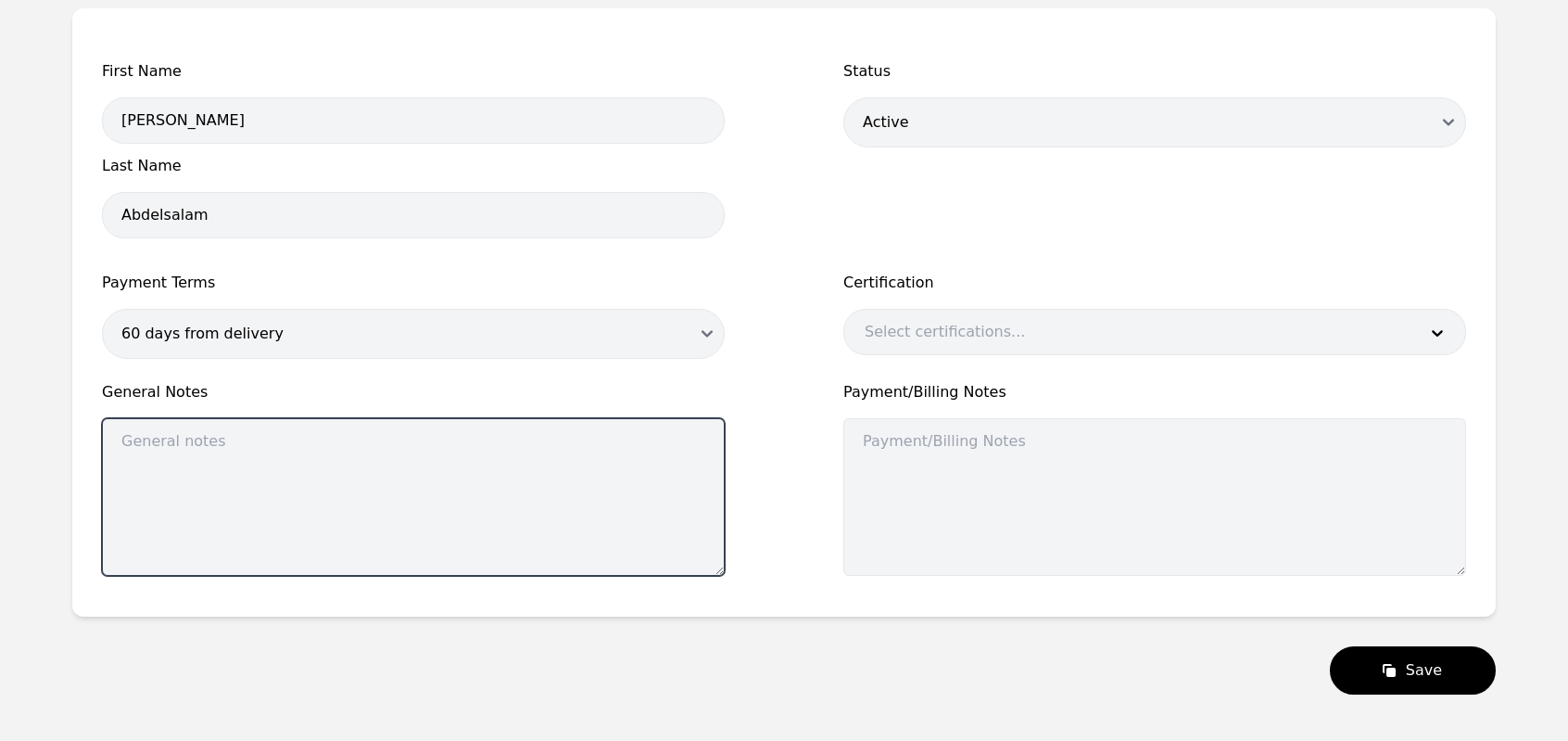
click at [586, 429] on textarea at bounding box center [413, 497] width 623 height 158
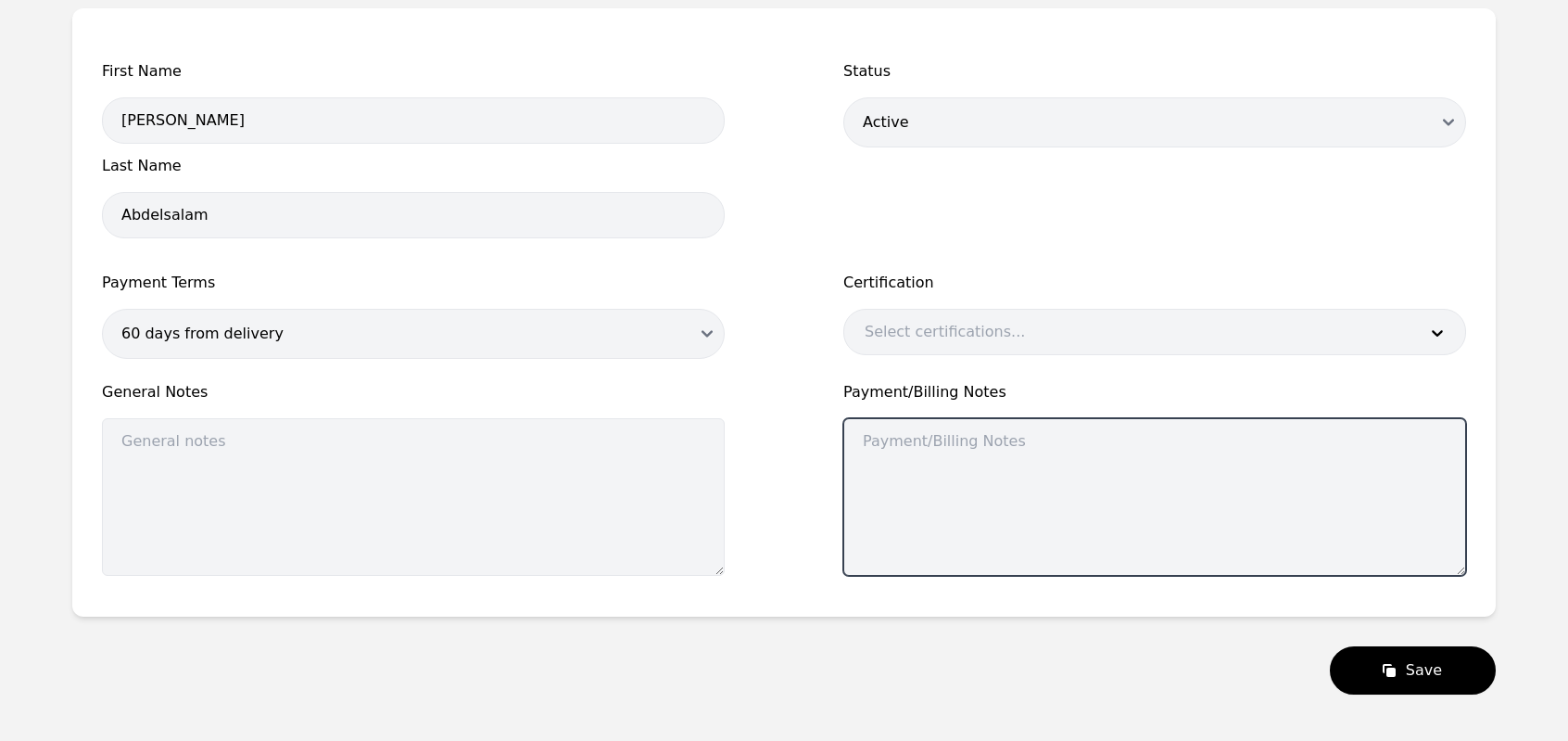
click at [910, 445] on textarea at bounding box center [1154, 497] width 623 height 158
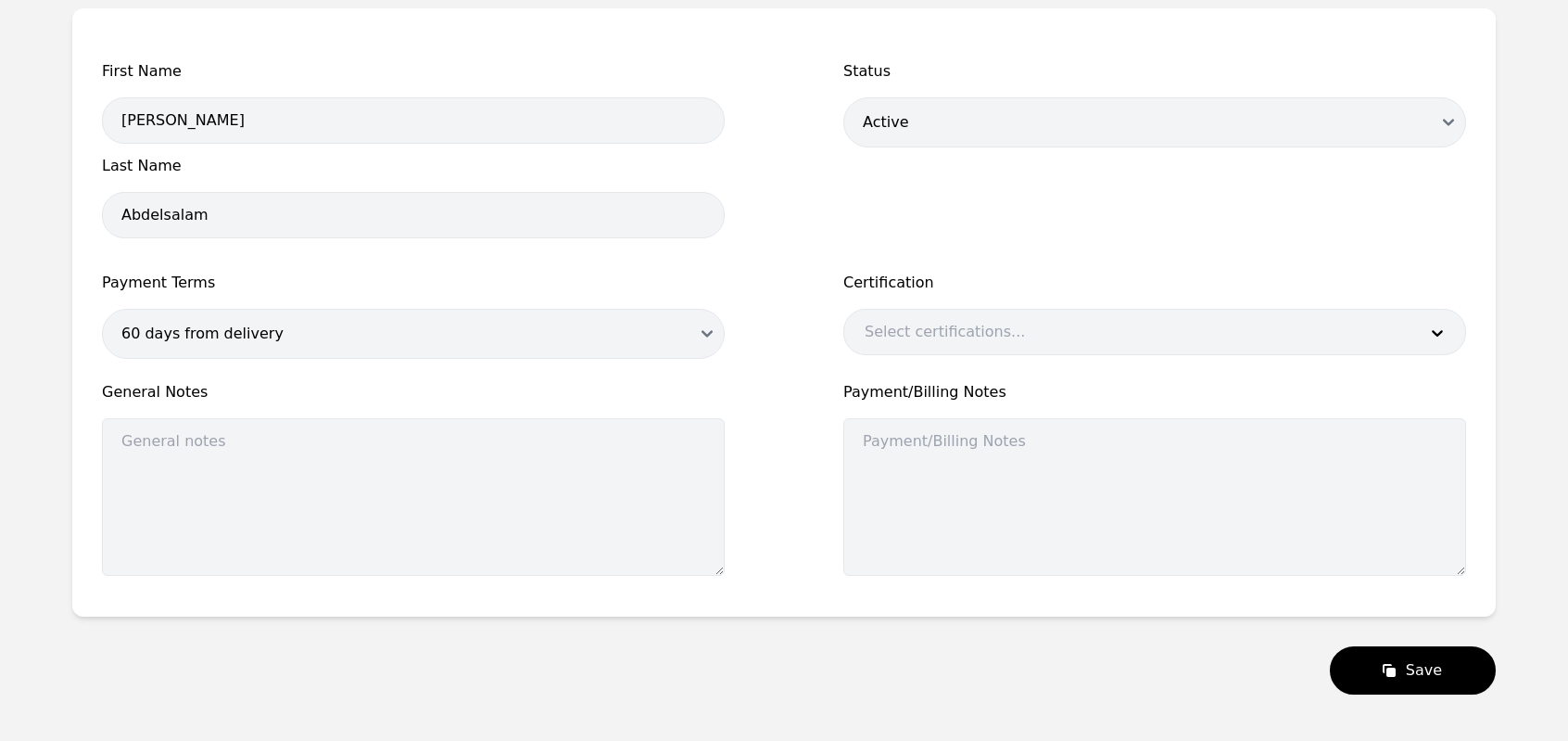
click at [782, 365] on div "First Name Nada Sayed Last Name Abdelsalam Status Draft Active Disabled Payment…" at bounding box center [784, 323] width 1365 height 527
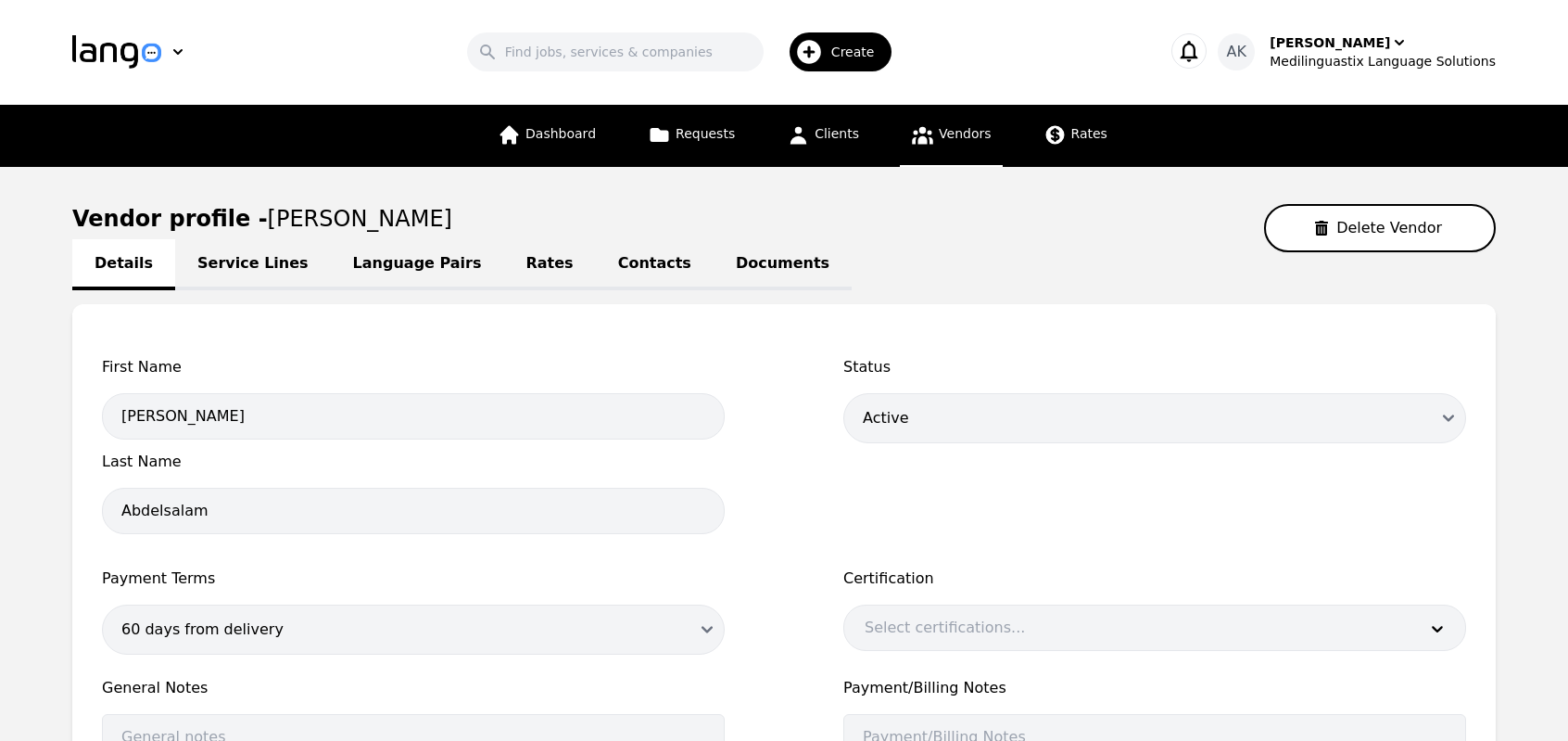
scroll to position [0, 0]
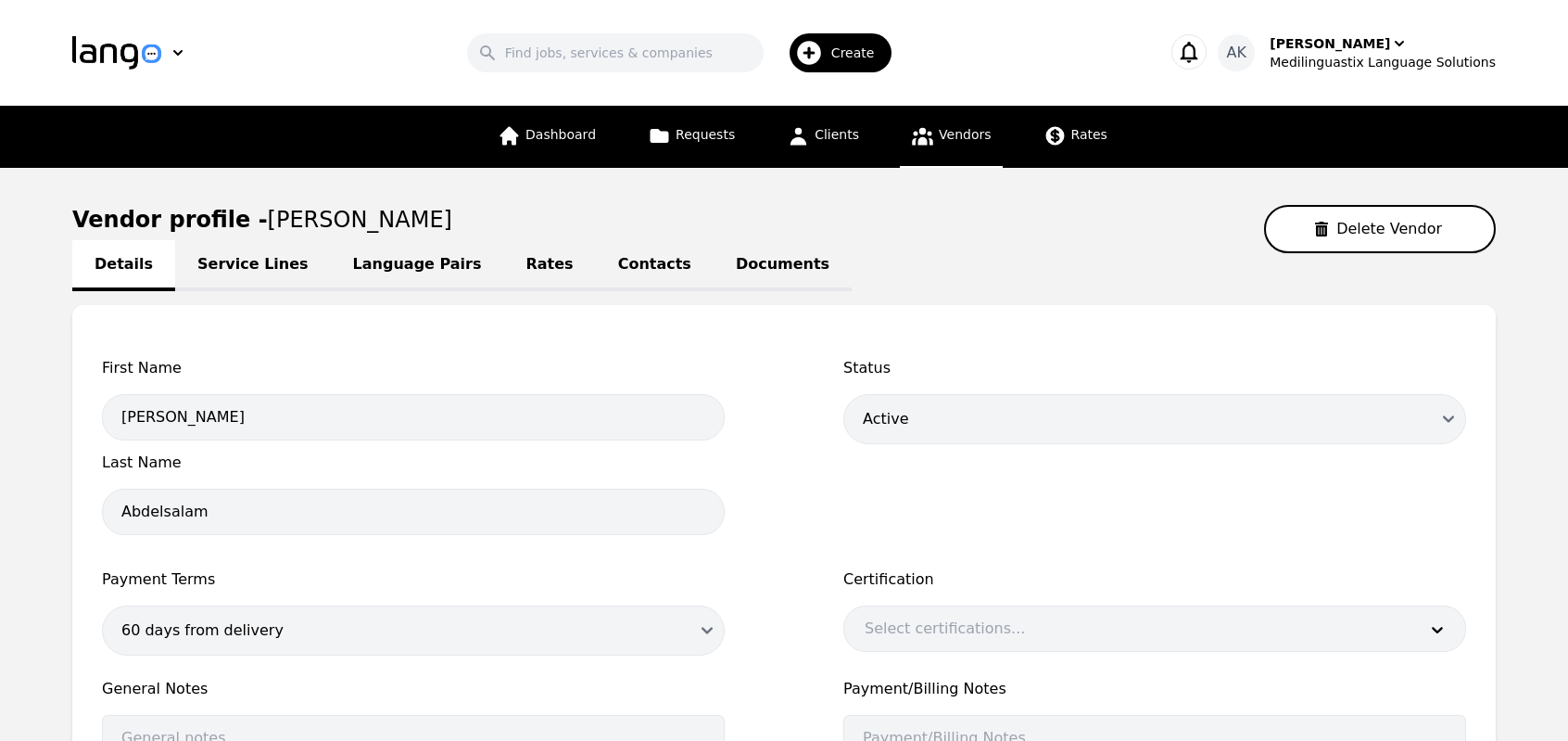
click at [239, 256] on link "Service Lines" at bounding box center [253, 265] width 156 height 51
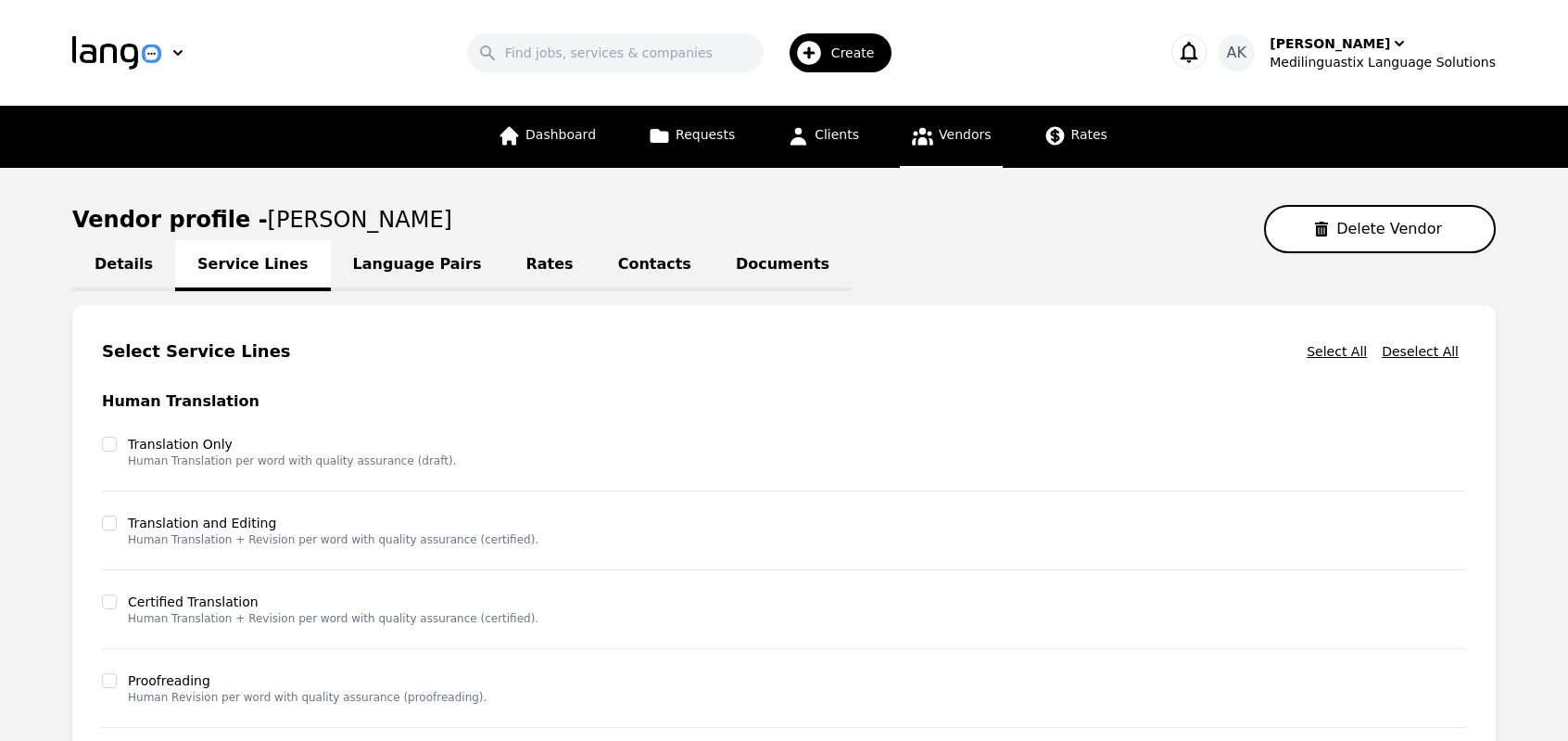
click at [0, 366] on main "Vendor profile - Nada Sayed Abdelsalam Delete Vendor Details Service Lines Lang…" at bounding box center [784, 640] width 1568 height 946
click at [931, 142] on link "Vendors" at bounding box center [951, 136] width 102 height 62
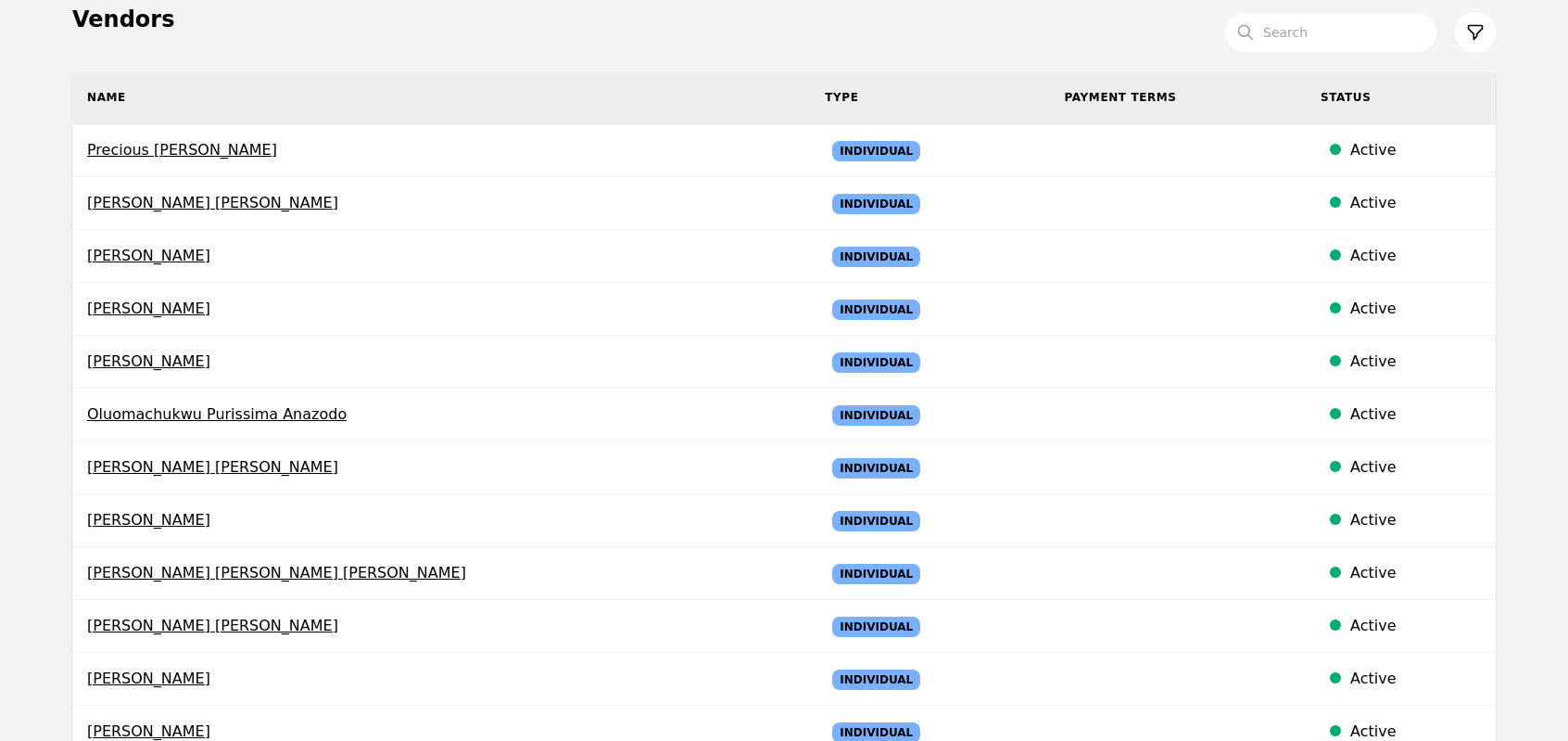
scroll to position [260, 0]
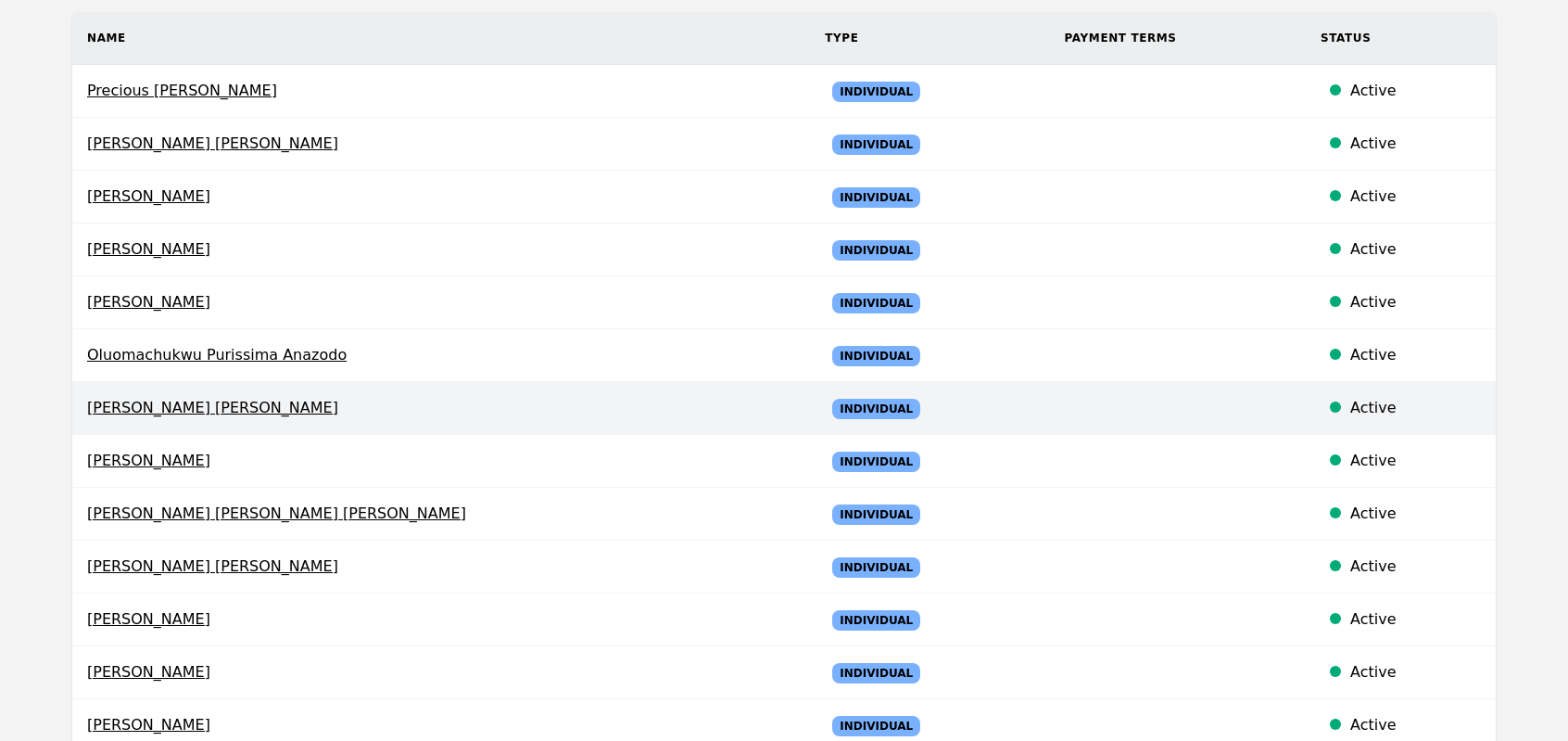
click at [126, 411] on span "Guadalupe Gomez Kolber" at bounding box center [441, 407] width 708 height 22
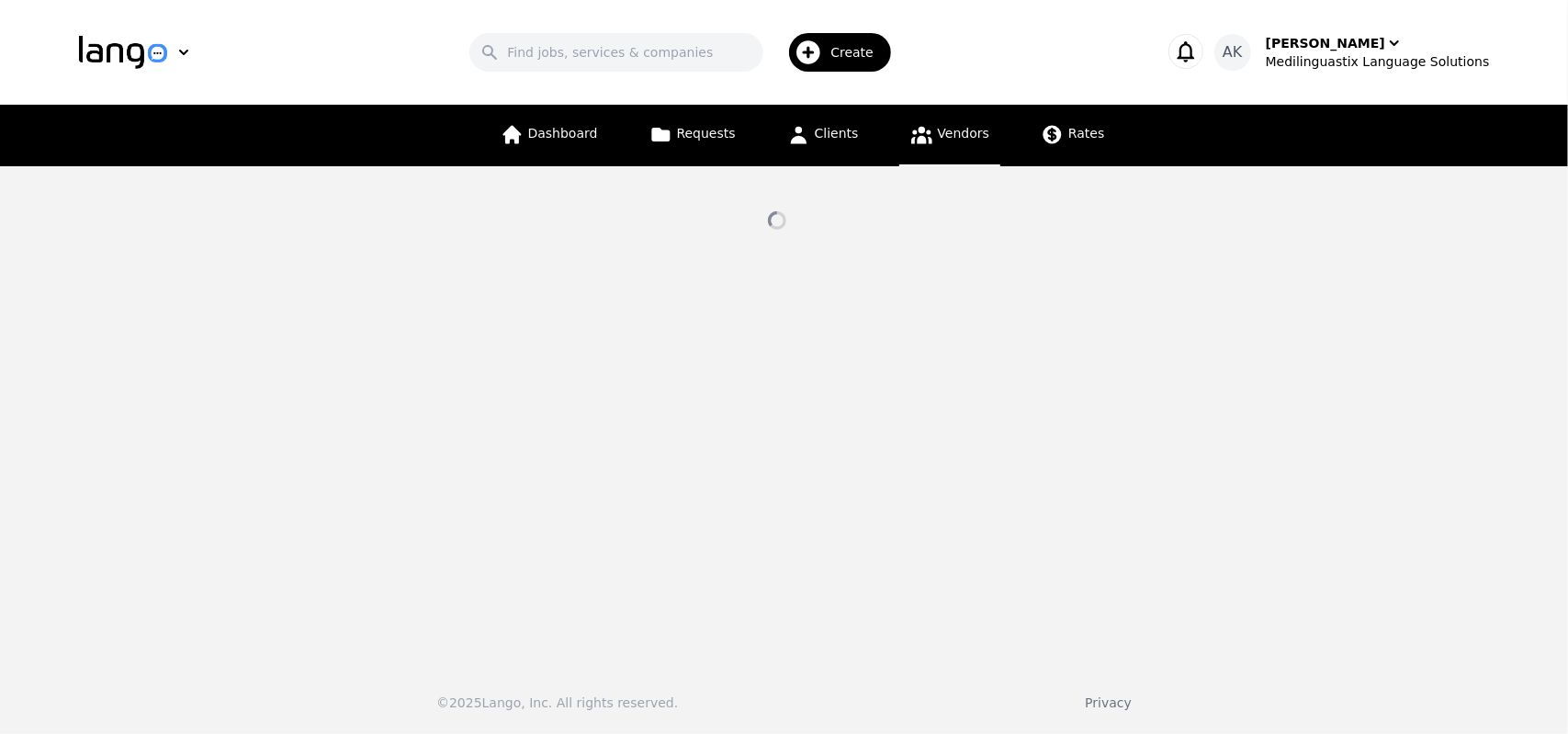
select select "active"
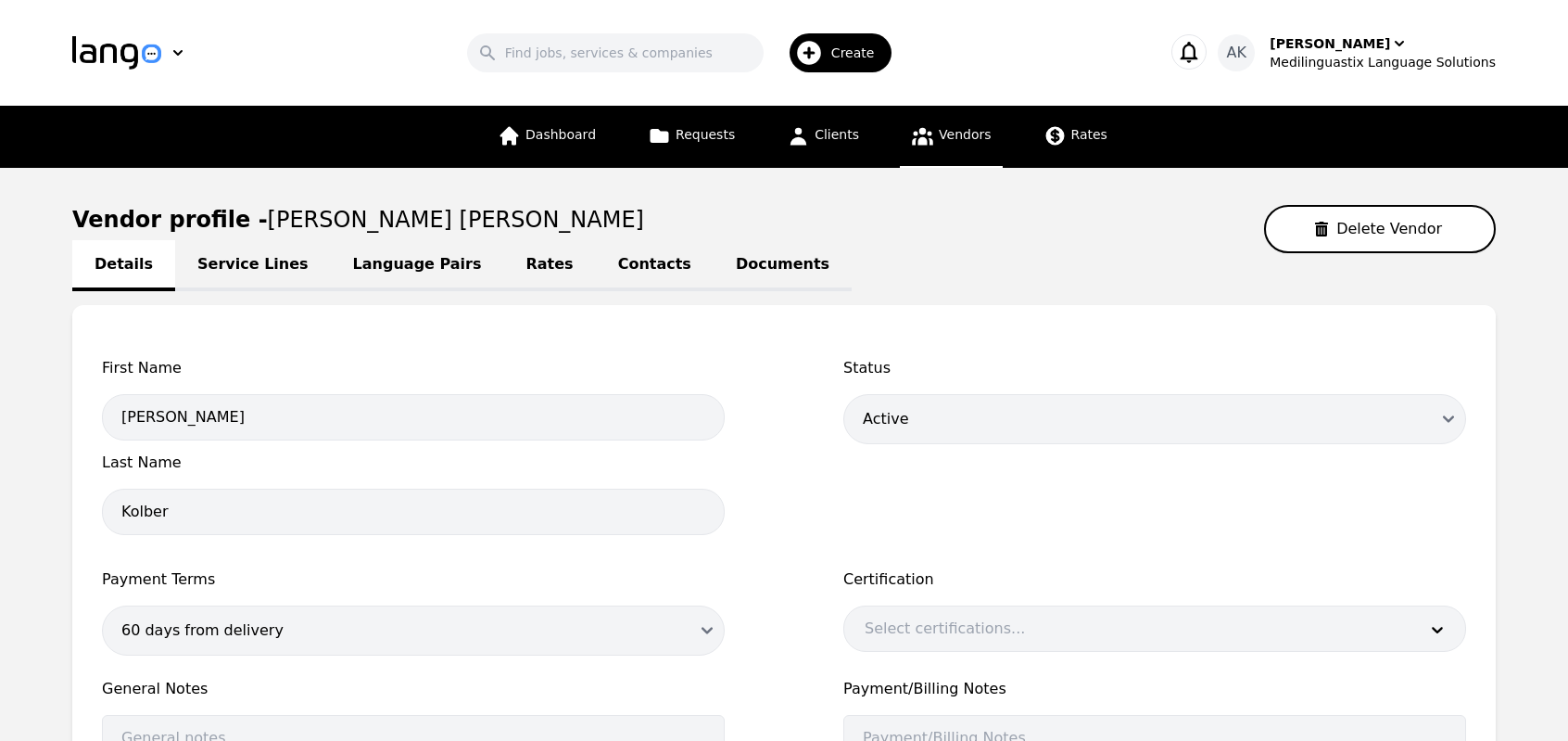
click at [241, 255] on link "Service Lines" at bounding box center [253, 265] width 156 height 51
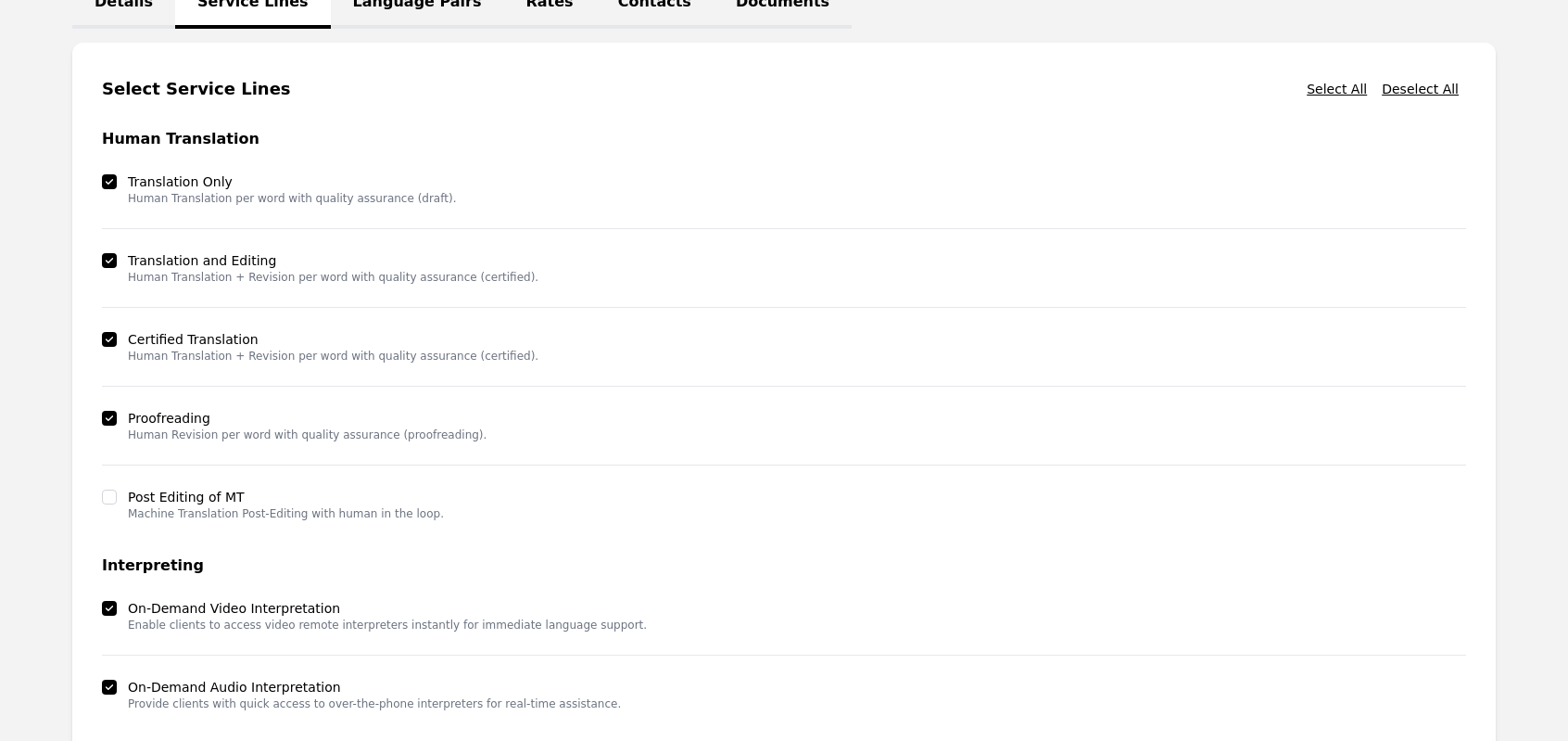
scroll to position [260, 0]
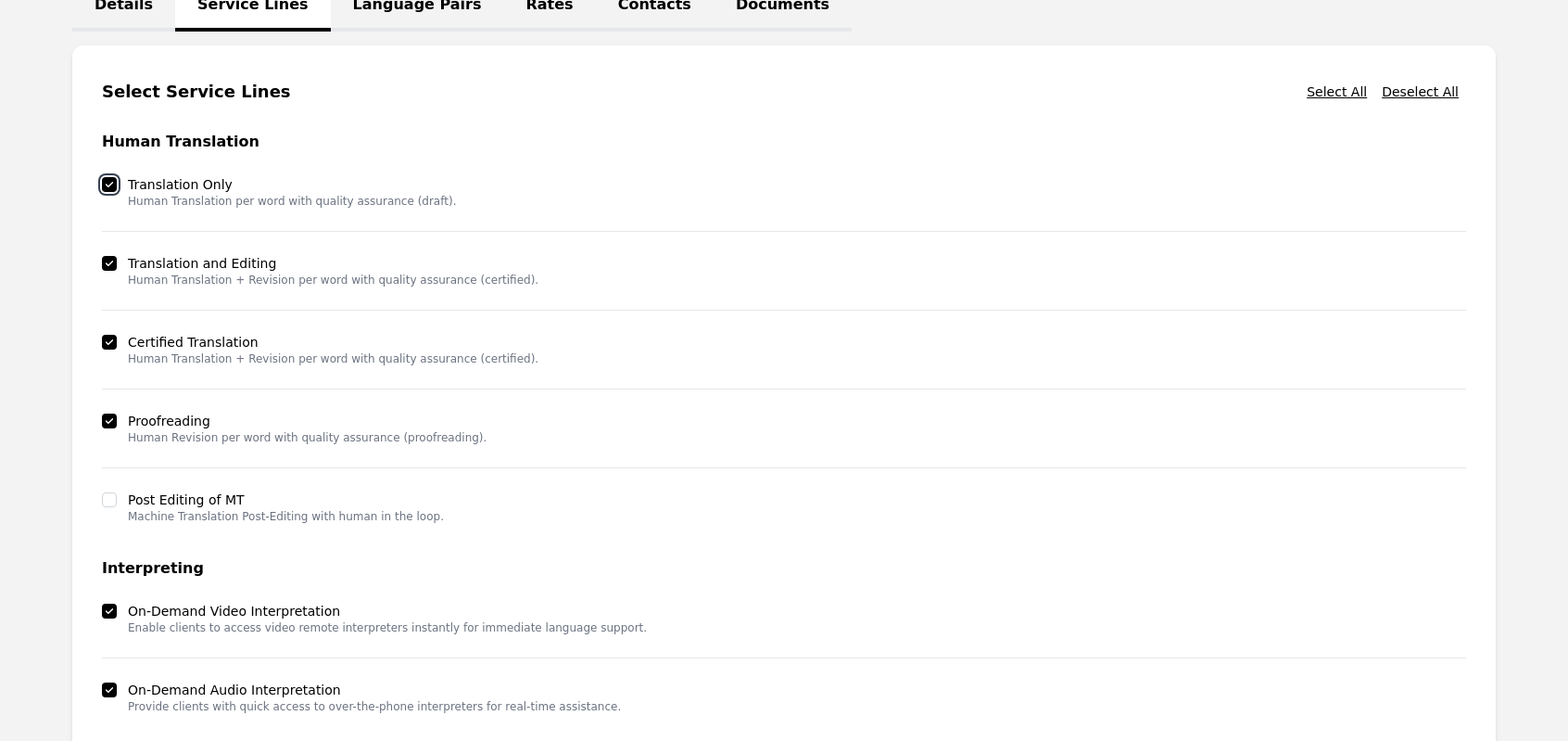
click at [110, 185] on input "checkbox" at bounding box center [109, 185] width 15 height 15
checkbox input "false"
click at [109, 266] on input "checkbox" at bounding box center [109, 263] width 15 height 15
checkbox input "false"
click at [108, 346] on input "checkbox" at bounding box center [109, 342] width 15 height 15
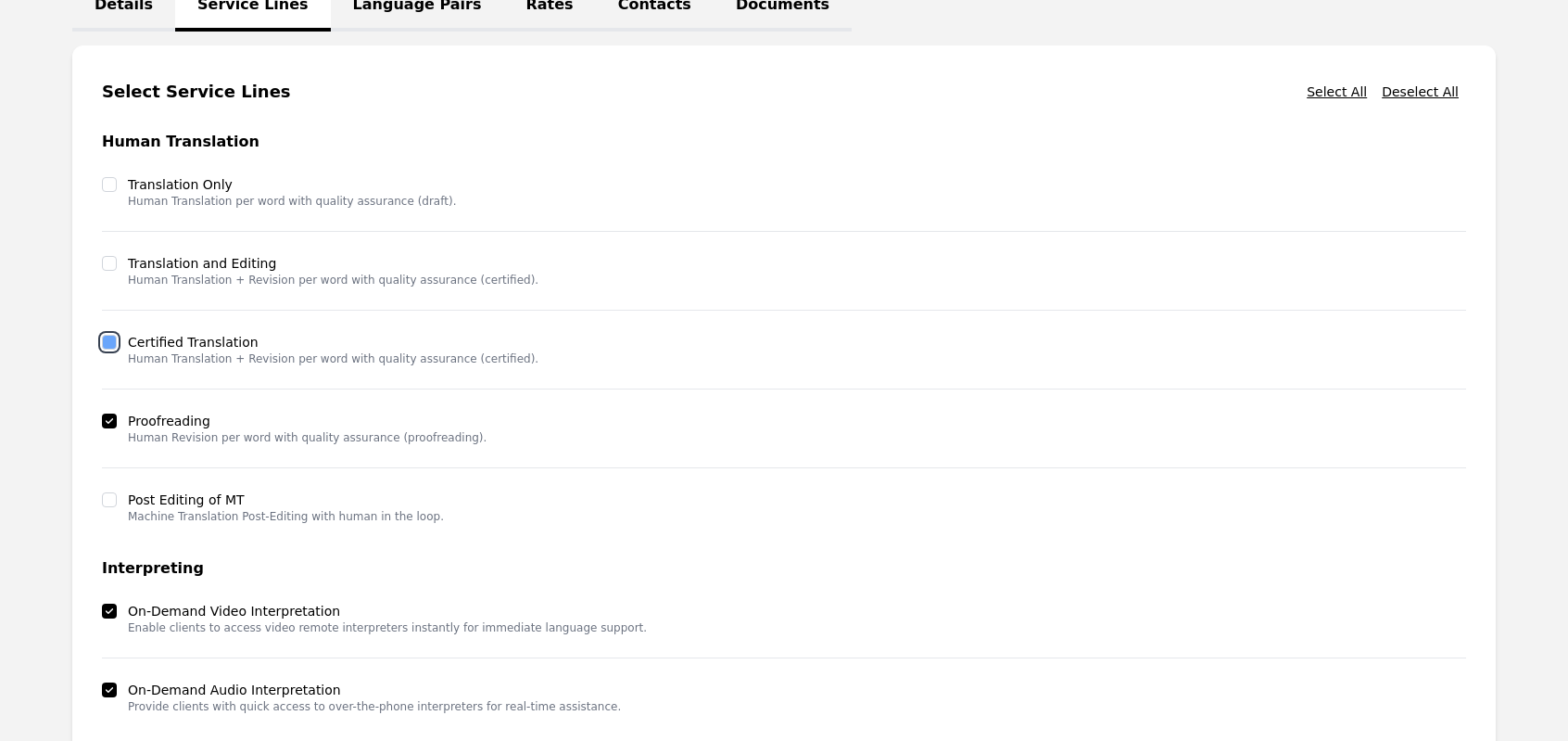
checkbox input "false"
click at [110, 415] on input "checkbox" at bounding box center [109, 421] width 15 height 15
checkbox input "false"
click at [859, 479] on div "Post Editing of MT Machine Translation Post-Editing with human in the loop." at bounding box center [784, 507] width 1365 height 55
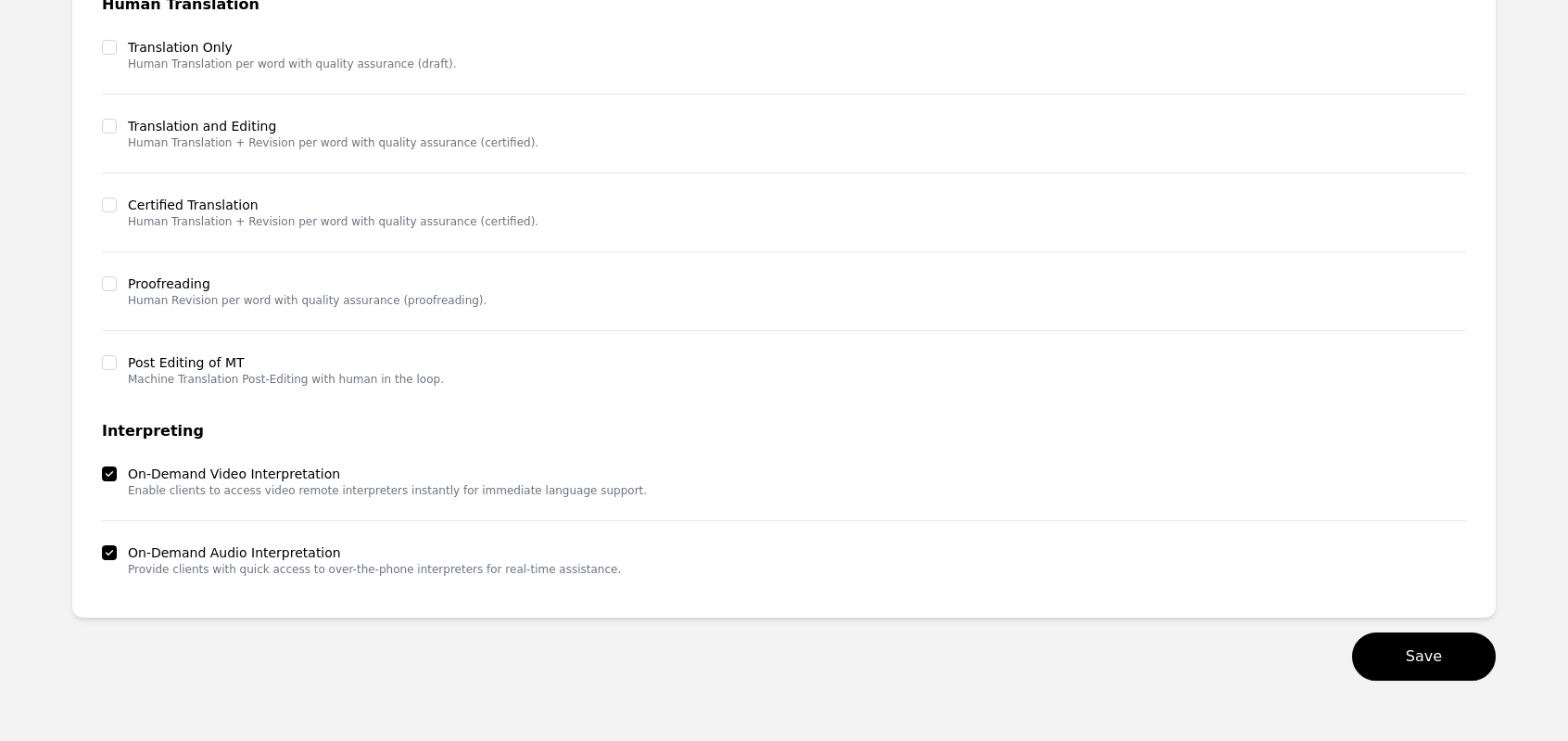
scroll to position [408, 0]
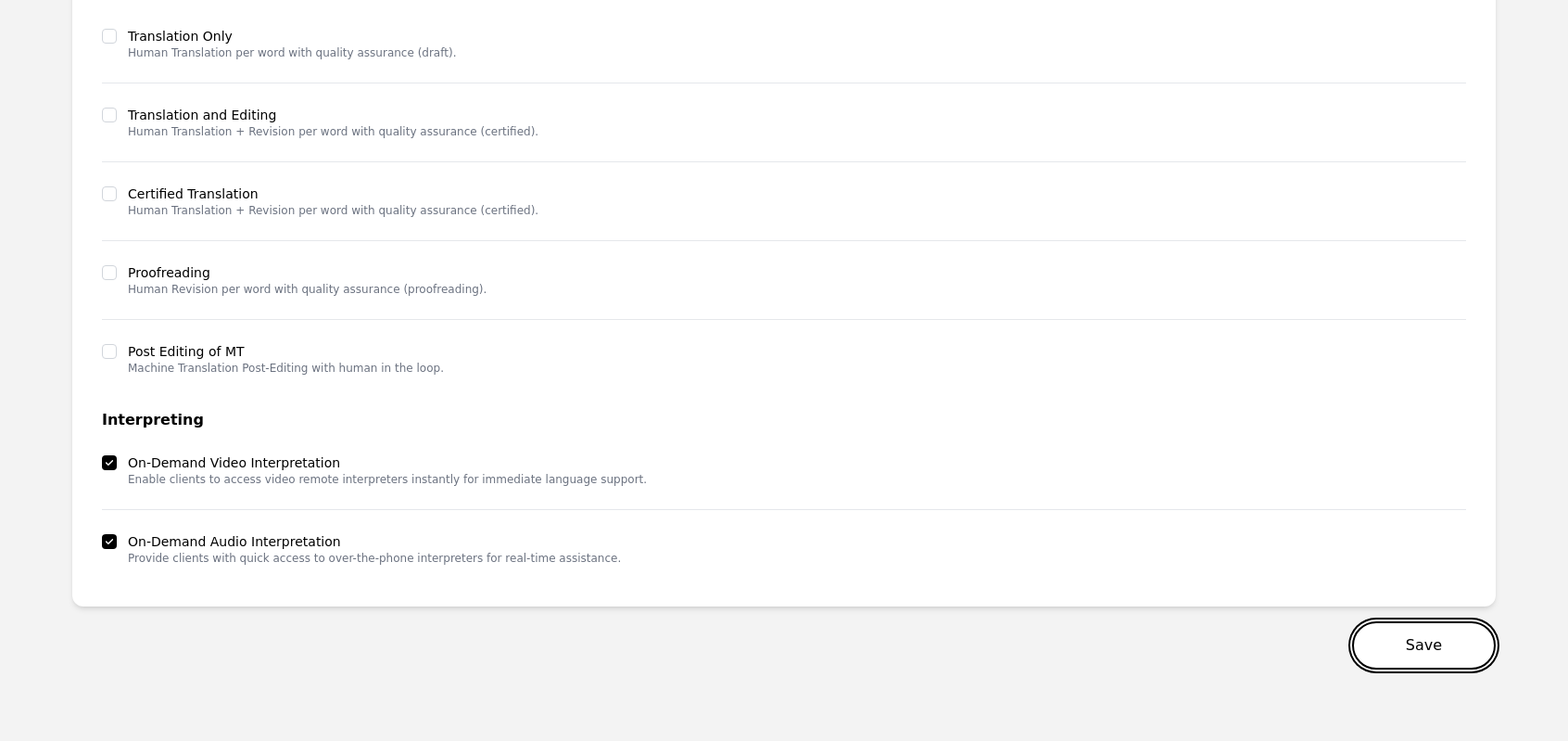
click at [1412, 647] on button "Save" at bounding box center [1423, 645] width 144 height 49
click at [1398, 647] on button "Save" at bounding box center [1423, 645] width 144 height 49
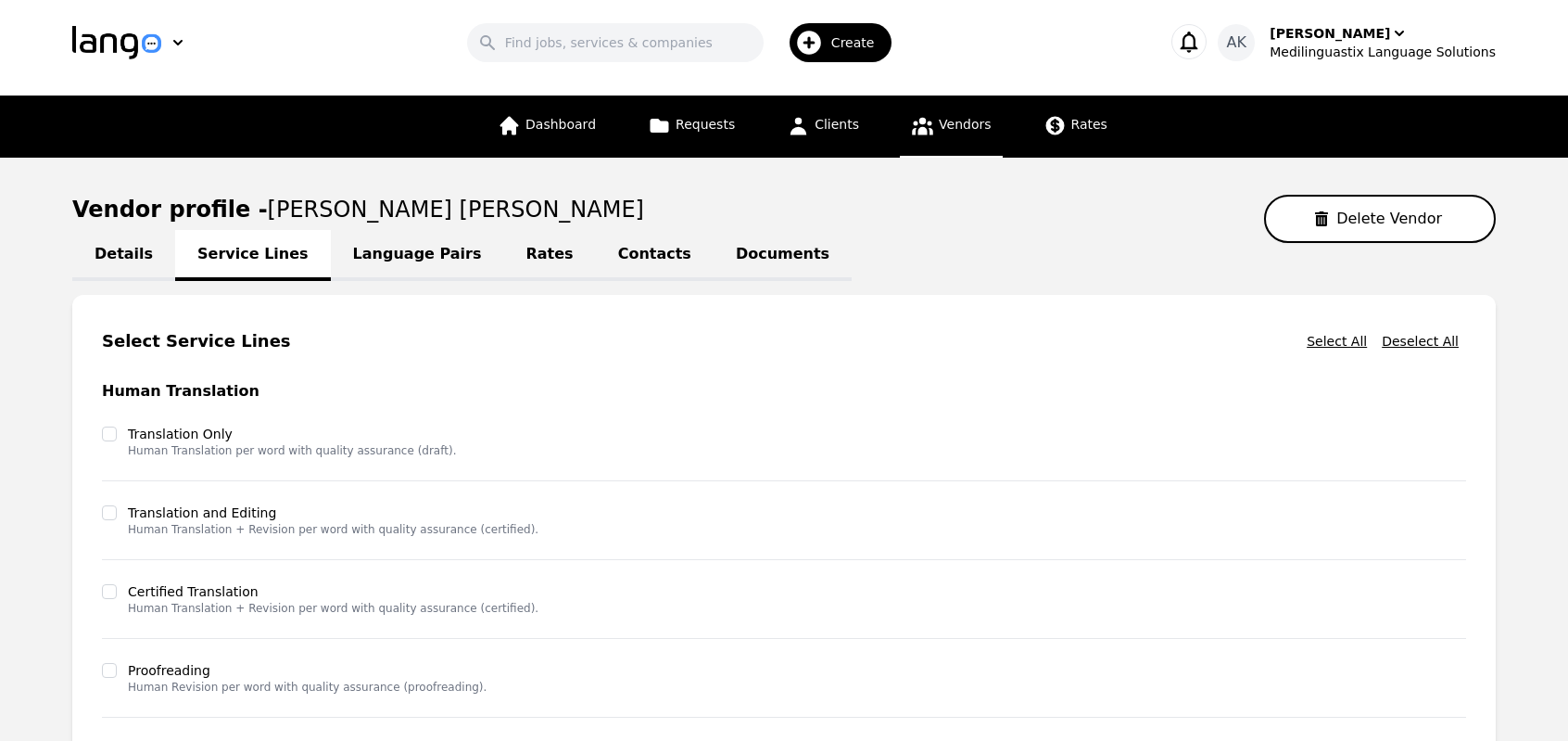
scroll to position [0, 0]
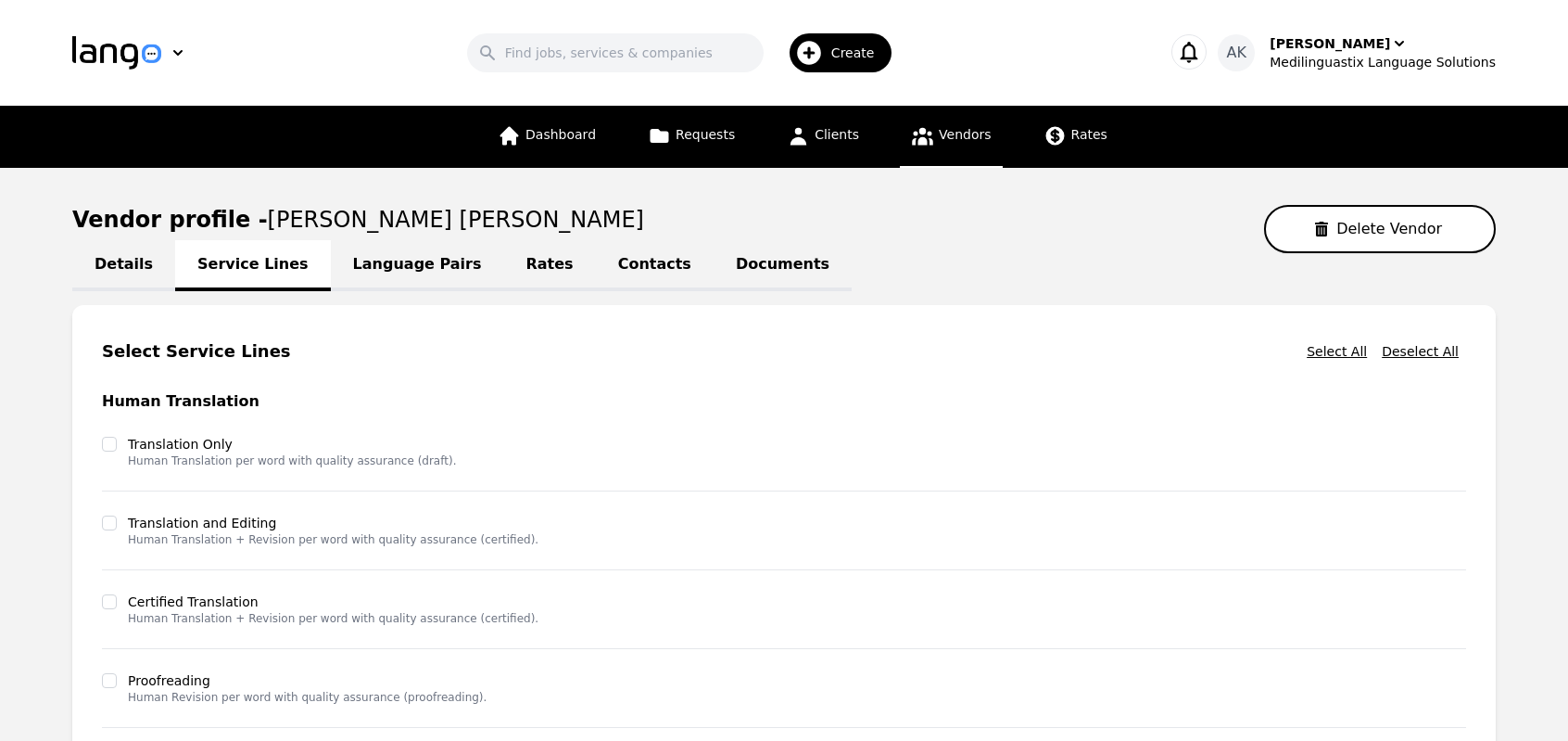
click at [388, 274] on link "Language Pairs" at bounding box center [417, 265] width 173 height 51
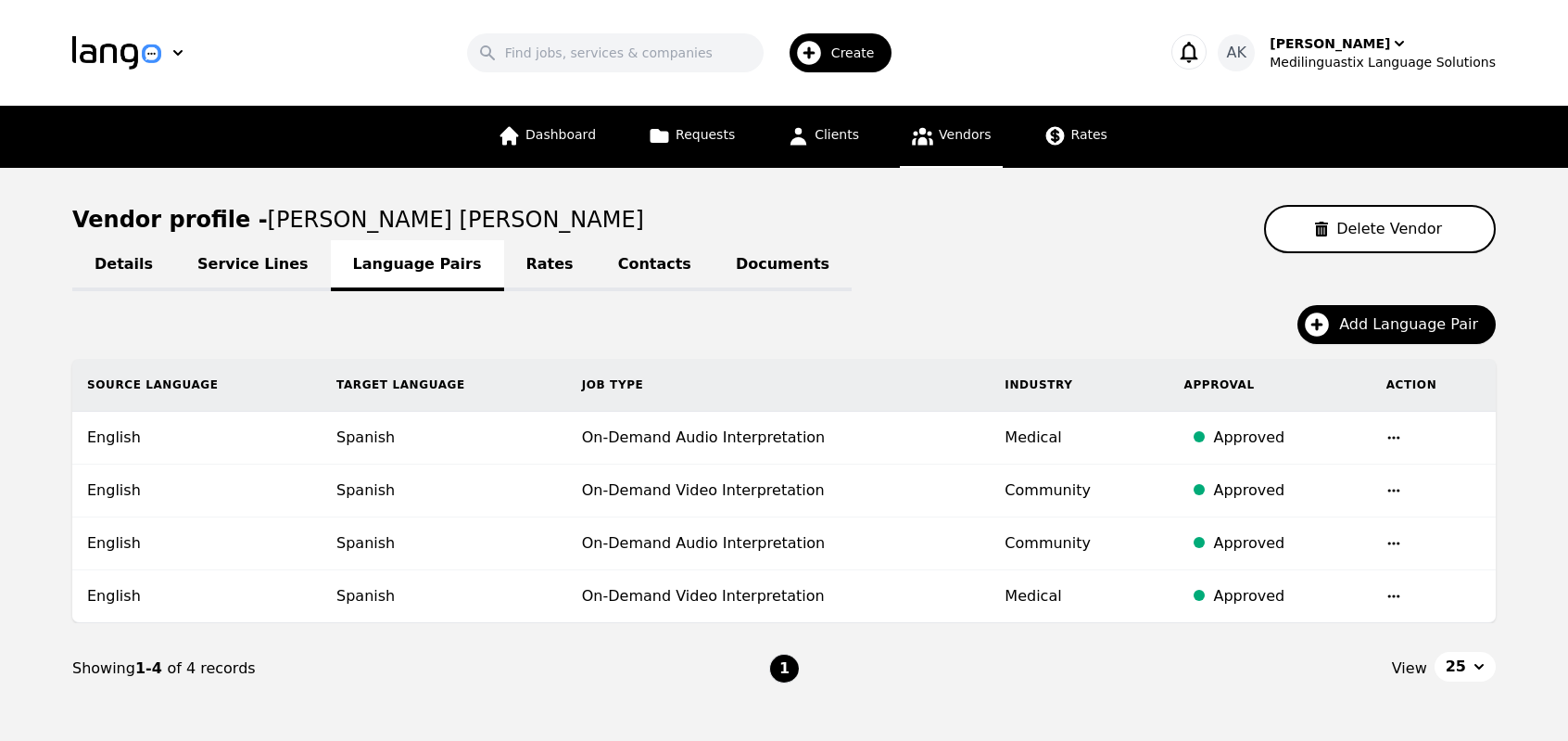
click at [714, 269] on link "Documents" at bounding box center [783, 265] width 138 height 51
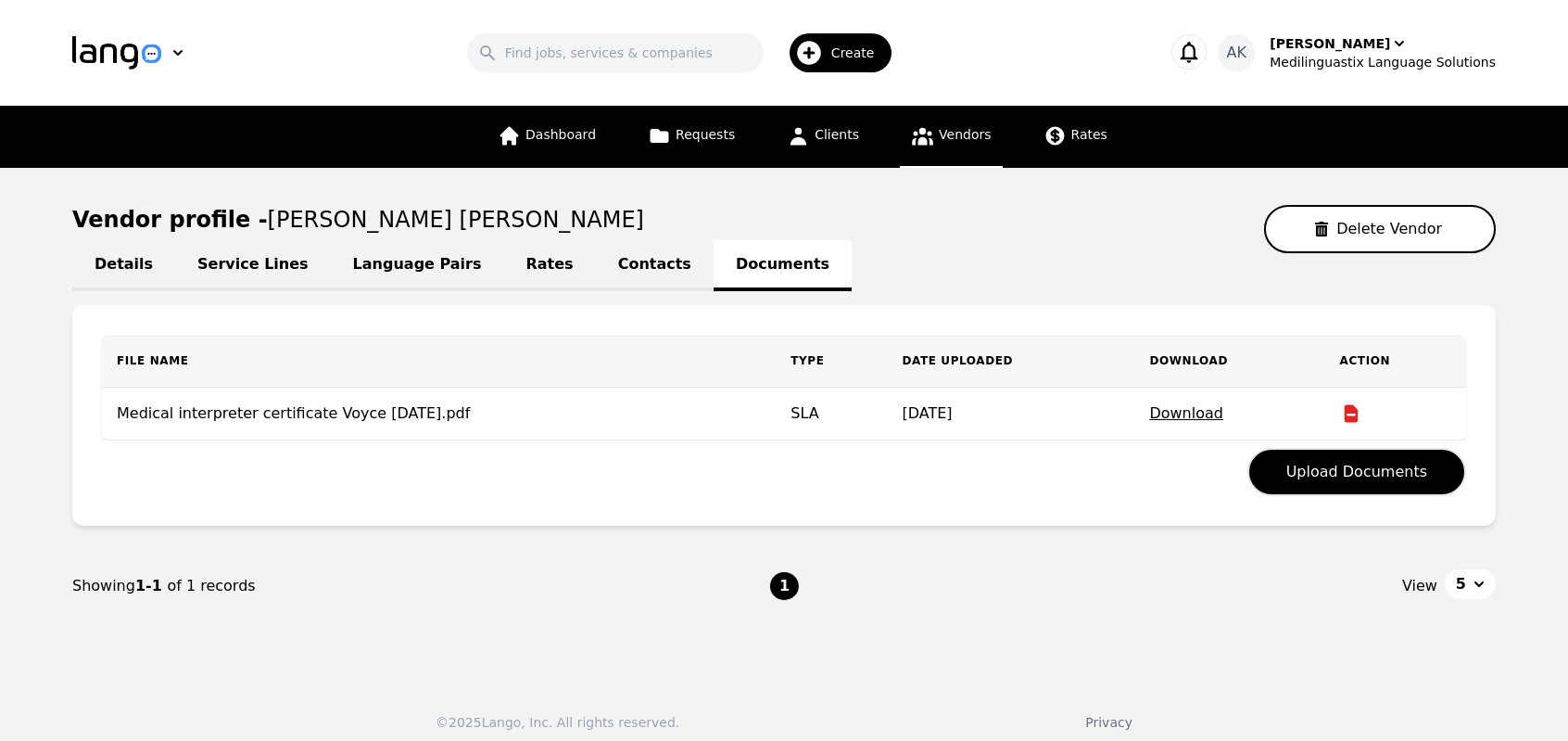
click at [596, 276] on link "Contacts" at bounding box center [655, 265] width 118 height 51
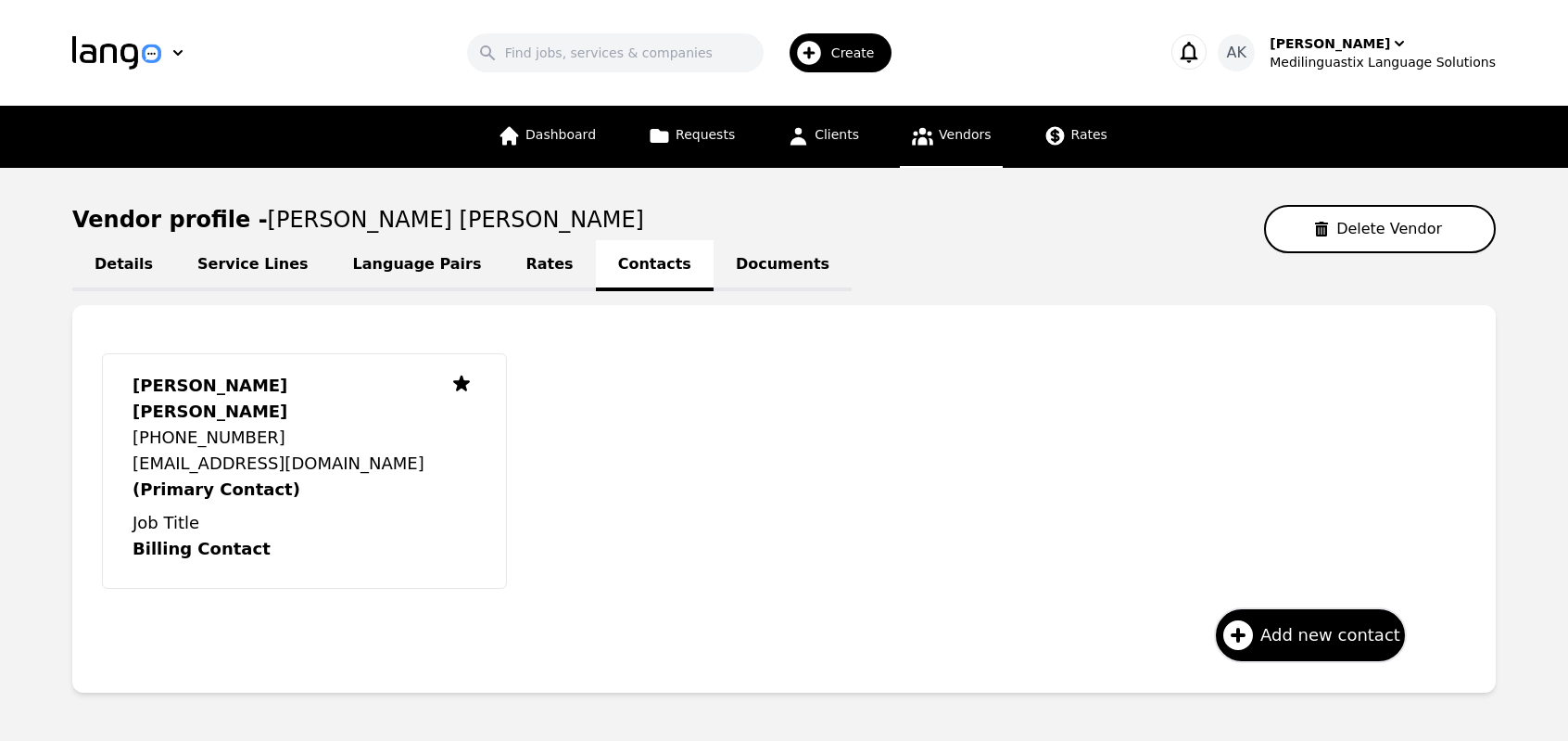
click at [504, 274] on link "Rates" at bounding box center [550, 265] width 92 height 51
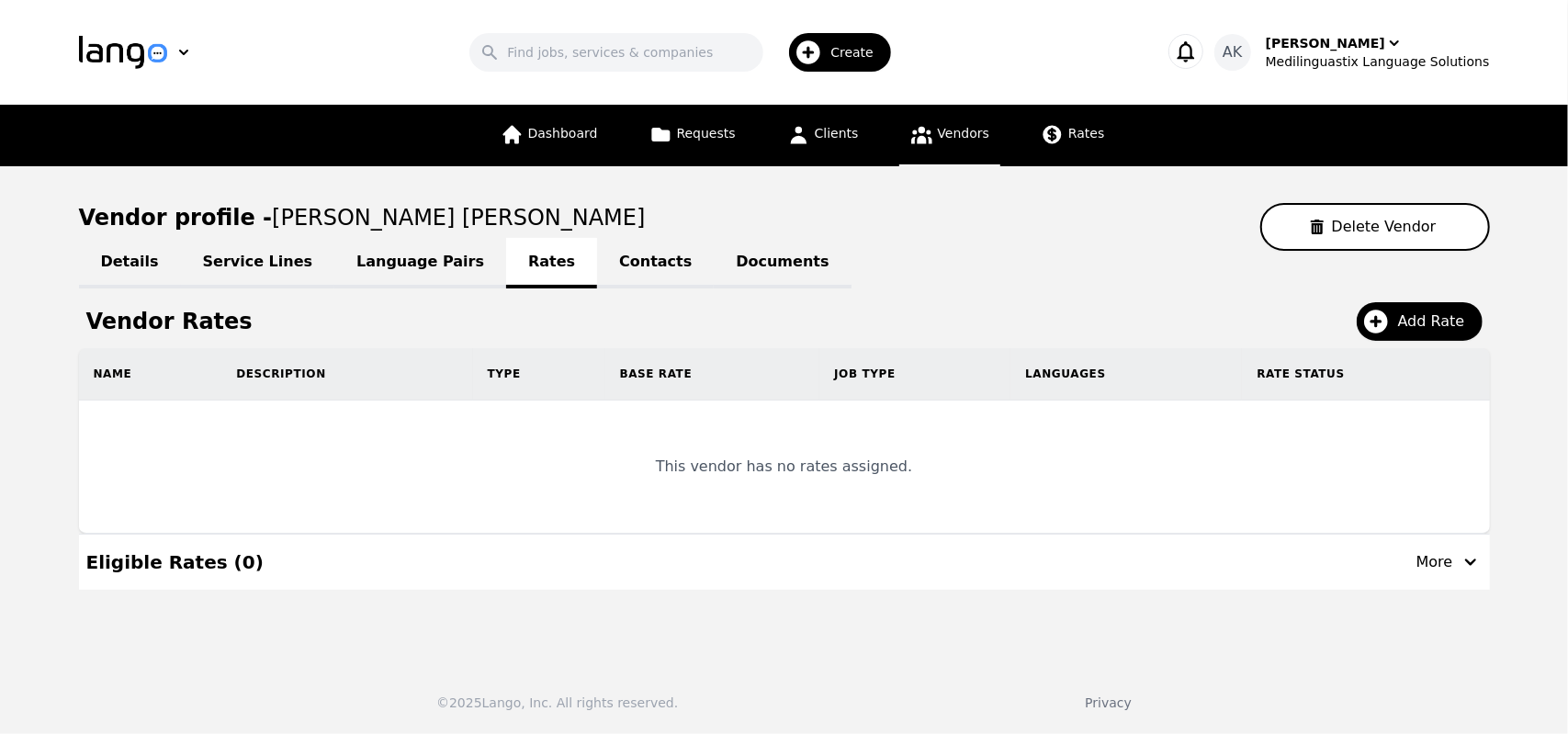
click at [354, 269] on link "Language Pairs" at bounding box center [420, 263] width 172 height 51
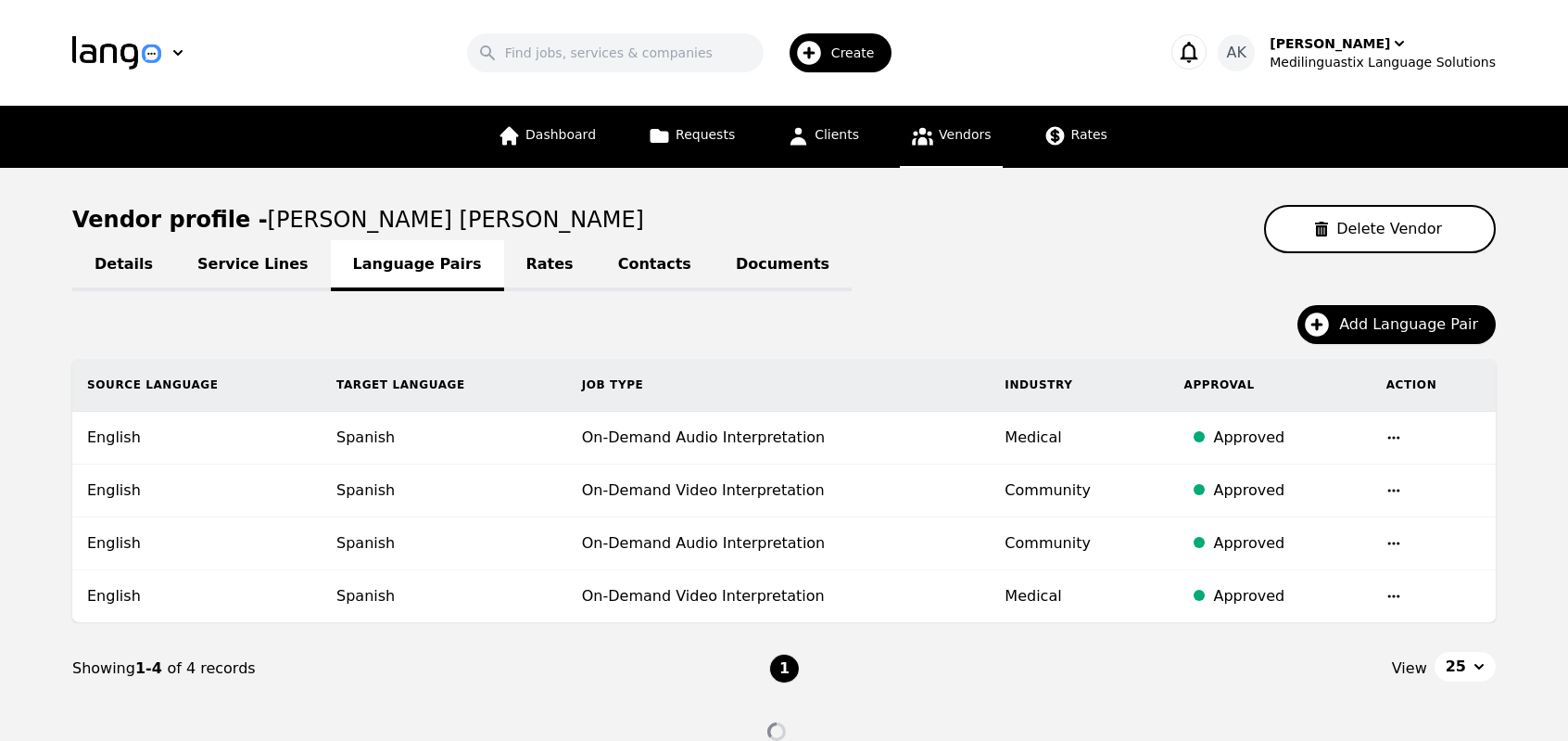
click at [234, 266] on link "Service Lines" at bounding box center [253, 265] width 156 height 51
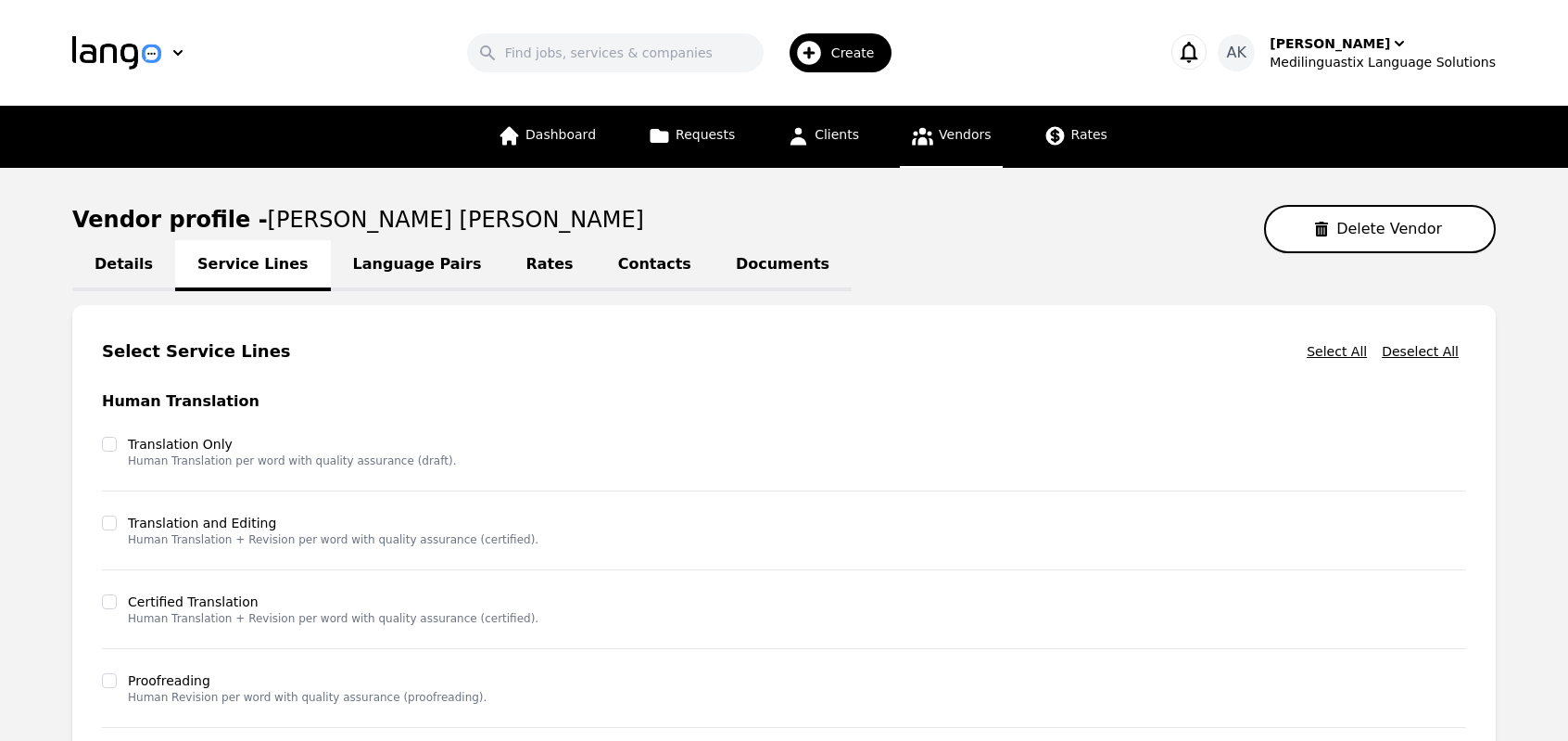
click at [18, 318] on main "Vendor profile - Guadalupe Gomez Kolber Delete Vendor Details Service Lines Lan…" at bounding box center [784, 640] width 1568 height 946
click at [933, 140] on link "Vendors" at bounding box center [951, 136] width 102 height 62
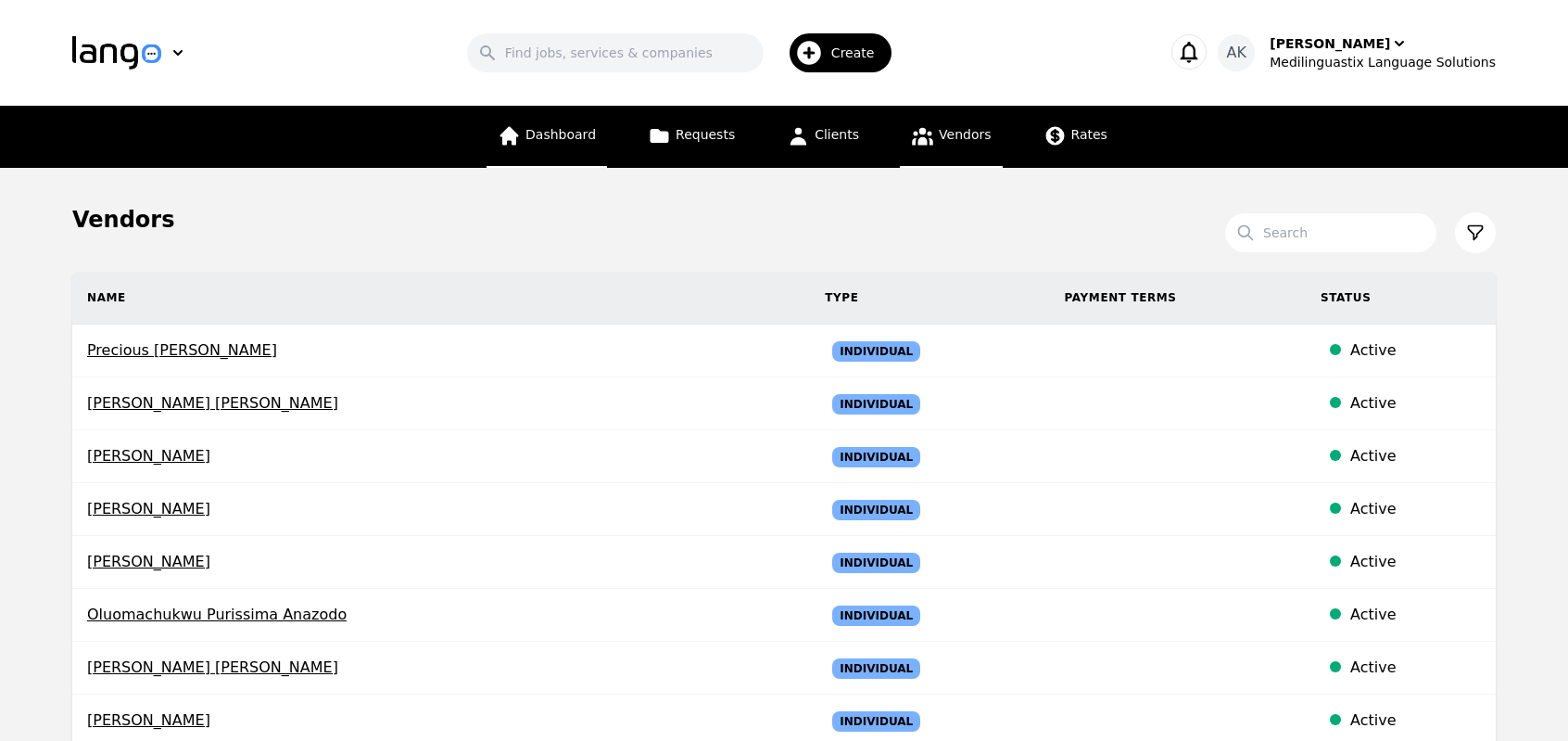
click at [549, 139] on span "Dashboard" at bounding box center [561, 135] width 70 height 15
